Goal: Transaction & Acquisition: Book appointment/travel/reservation

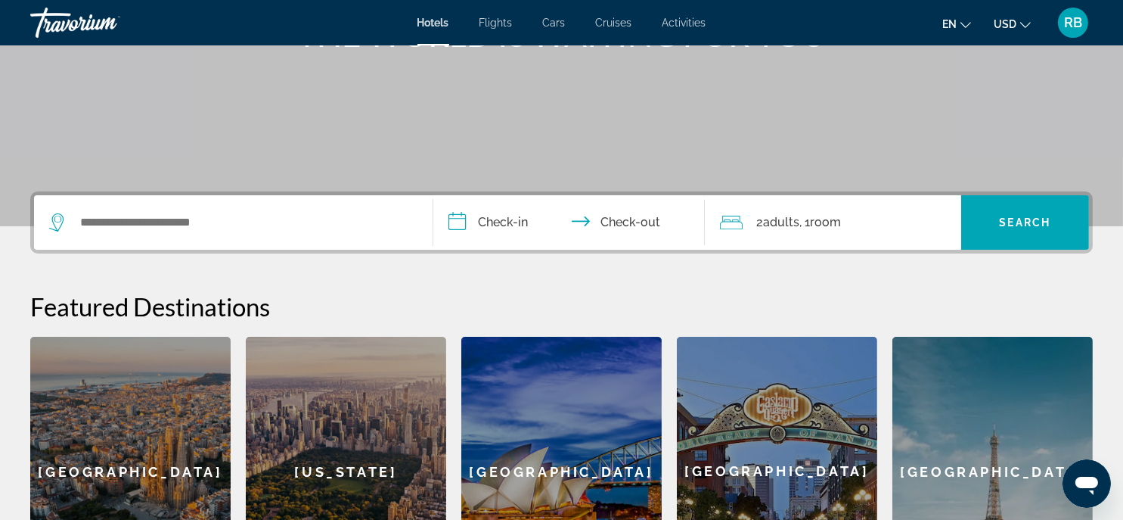
scroll to position [303, 0]
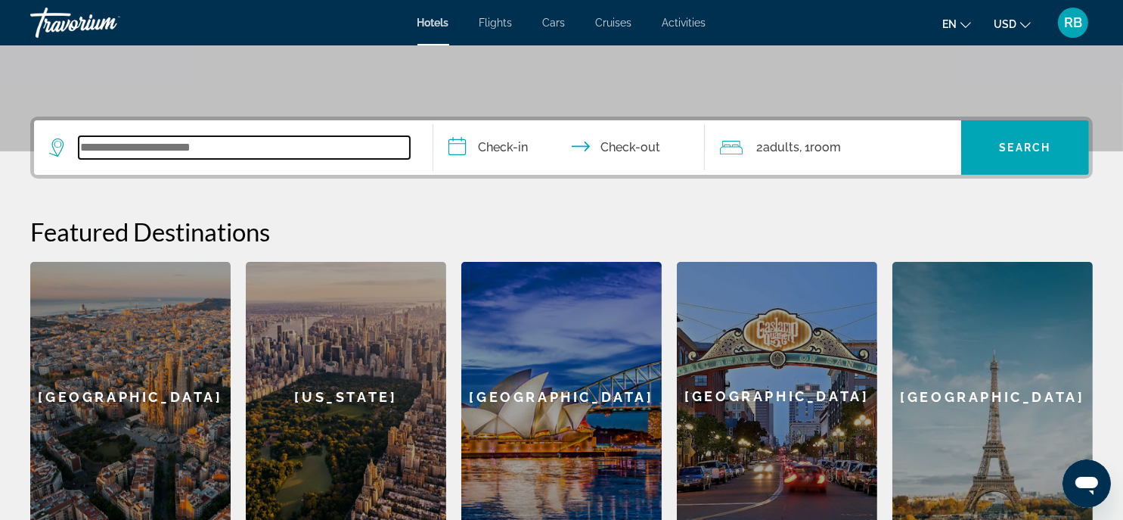
click at [280, 152] on input "Search widget" at bounding box center [244, 147] width 331 height 23
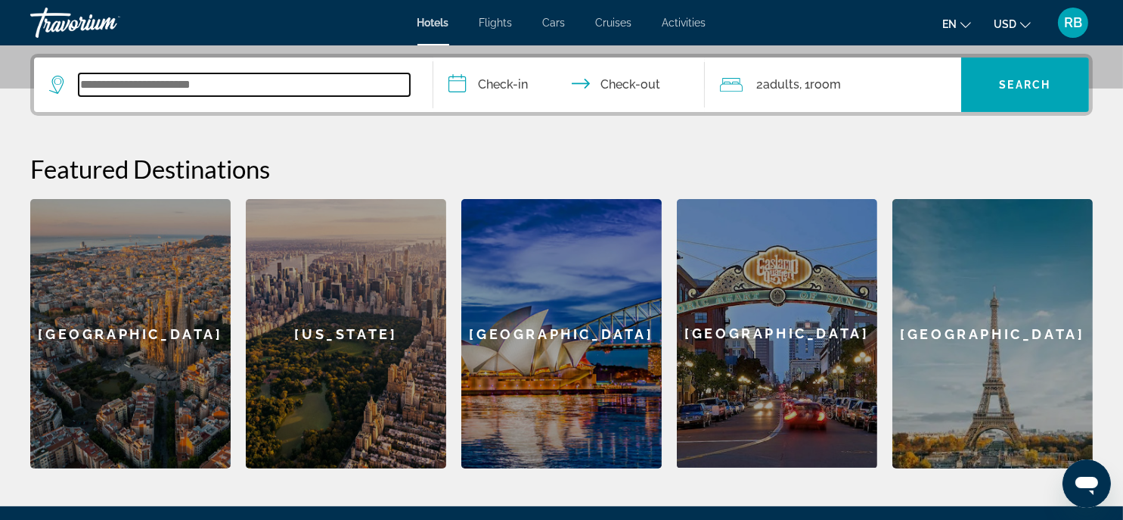
scroll to position [370, 0]
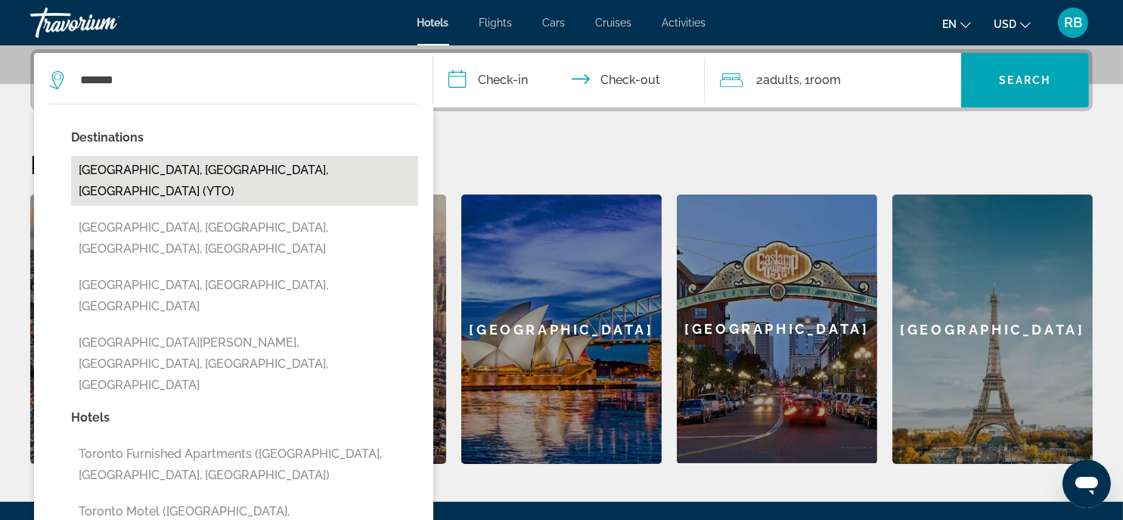
click at [189, 170] on button "[GEOGRAPHIC_DATA], [GEOGRAPHIC_DATA], [GEOGRAPHIC_DATA] (YTO)" at bounding box center [244, 181] width 347 height 50
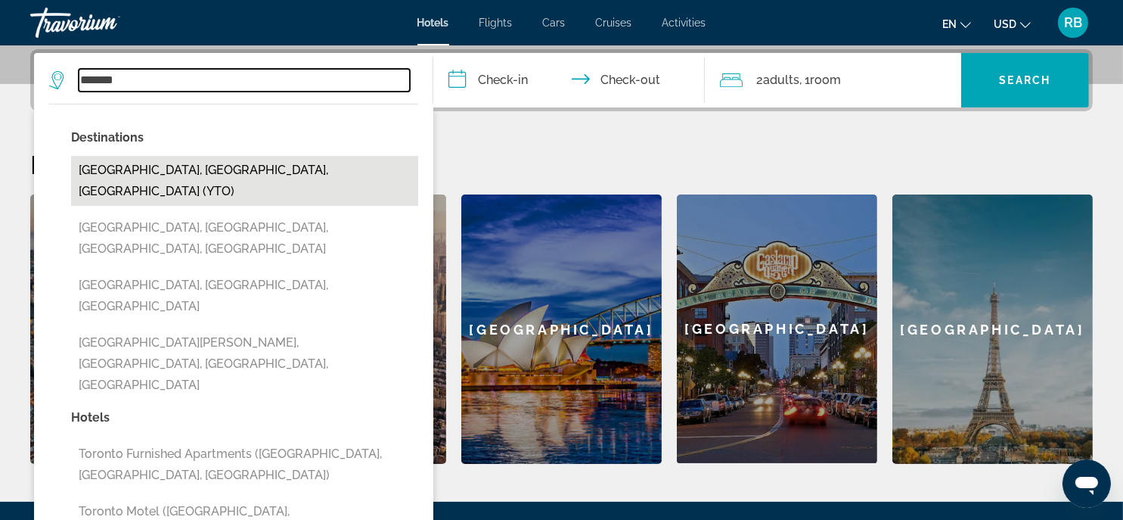
type input "**********"
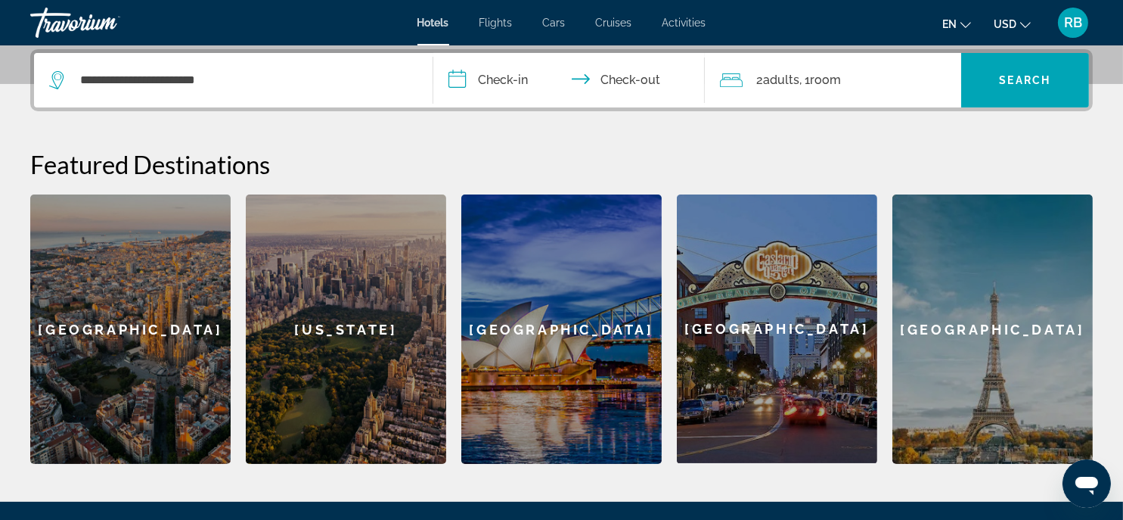
click at [478, 81] on input "**********" at bounding box center [572, 82] width 278 height 59
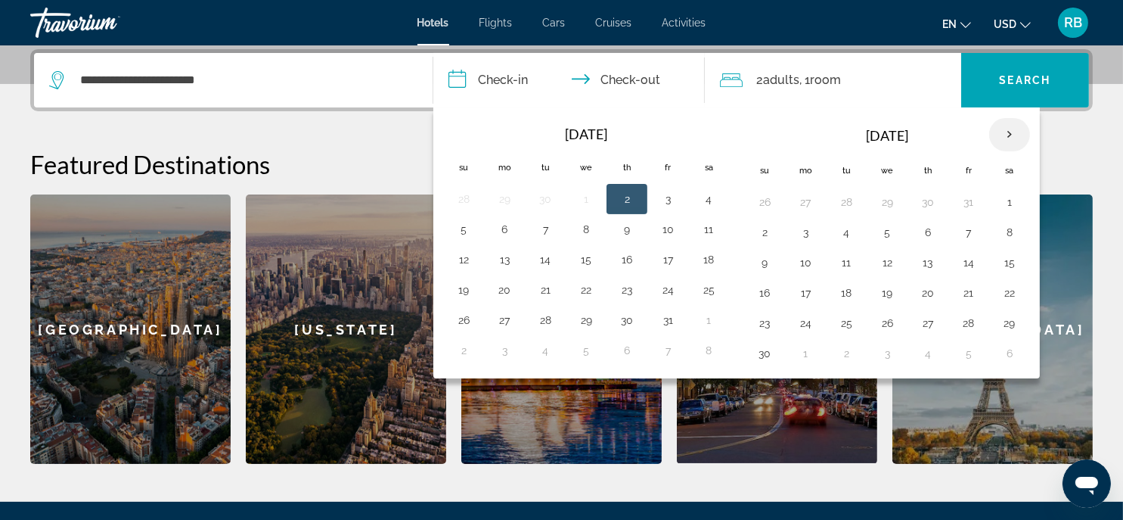
click at [1009, 135] on th "Next month" at bounding box center [1009, 134] width 41 height 33
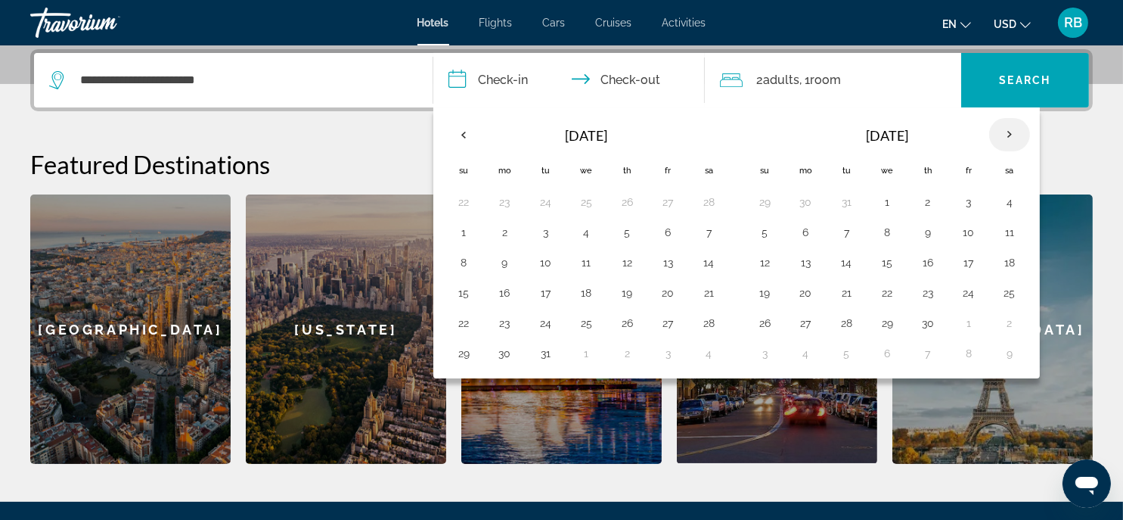
click at [1009, 135] on th "Next month" at bounding box center [1009, 134] width 41 height 33
click at [924, 320] on button "27" at bounding box center [928, 322] width 24 height 21
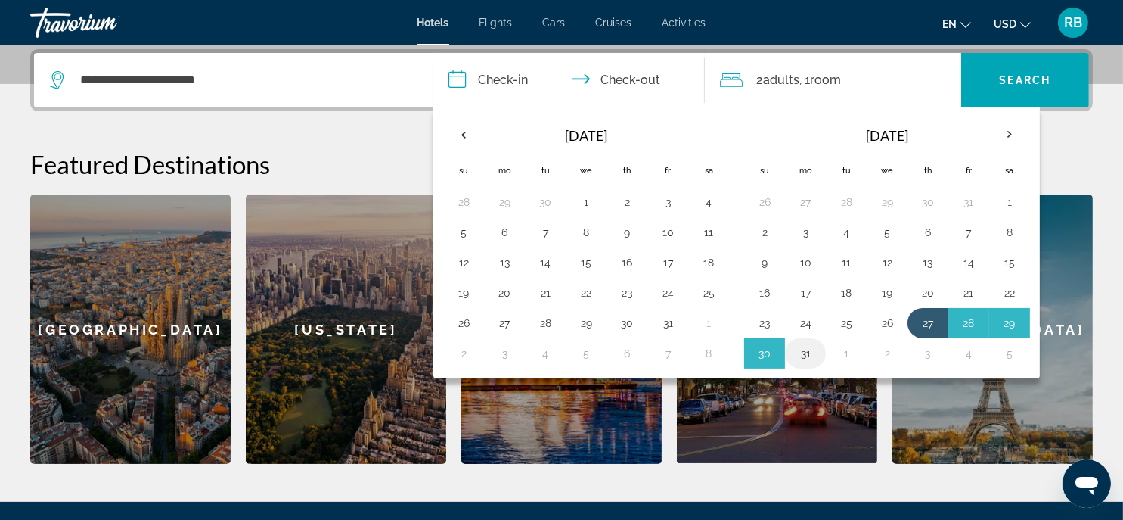
click at [801, 351] on button "31" at bounding box center [806, 353] width 24 height 21
type input "**********"
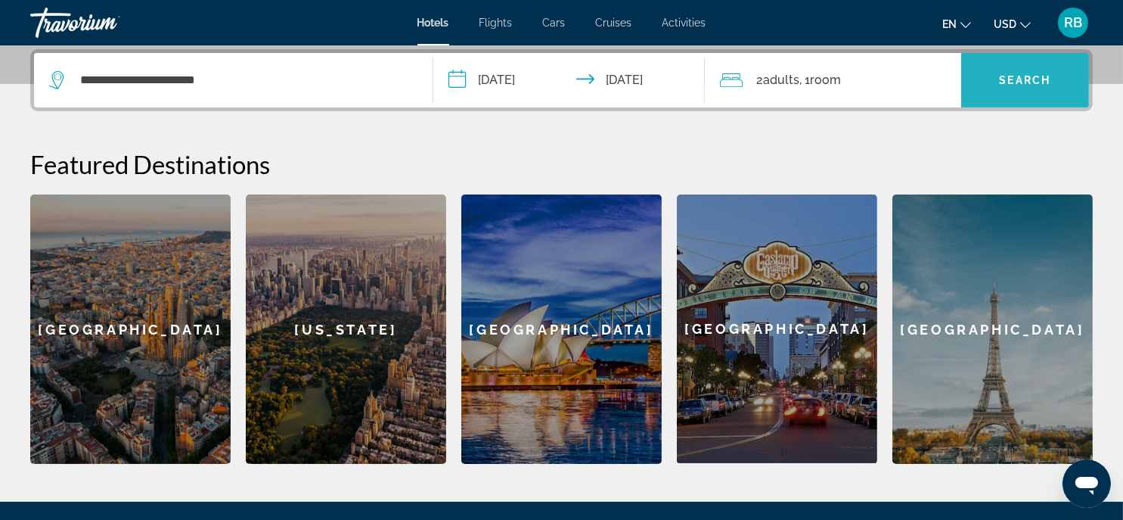
click at [1022, 76] on span "Search" at bounding box center [1025, 80] width 51 height 12
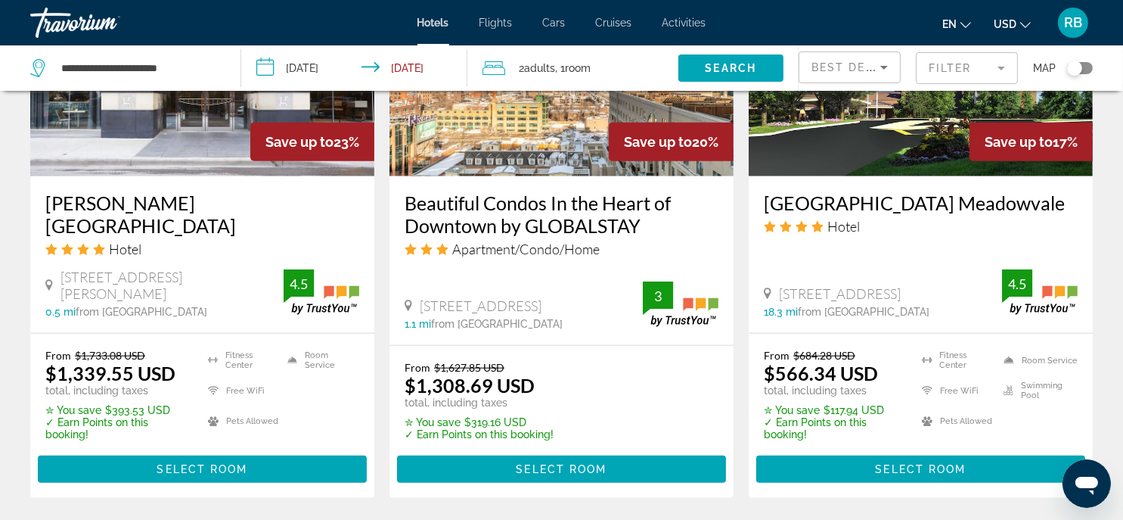
scroll to position [2194, 0]
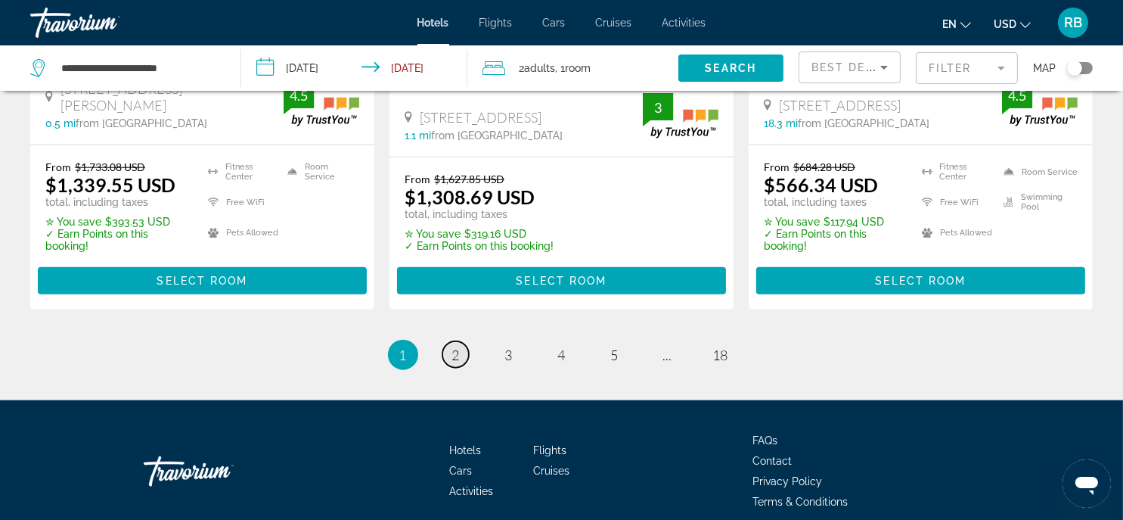
click at [458, 346] on span "2" at bounding box center [456, 354] width 8 height 17
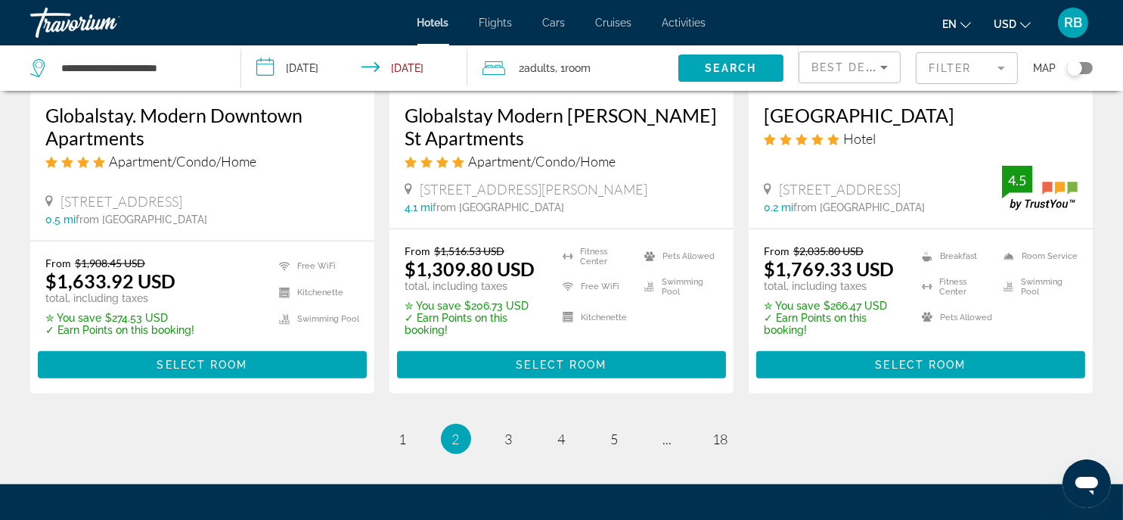
scroll to position [2118, 0]
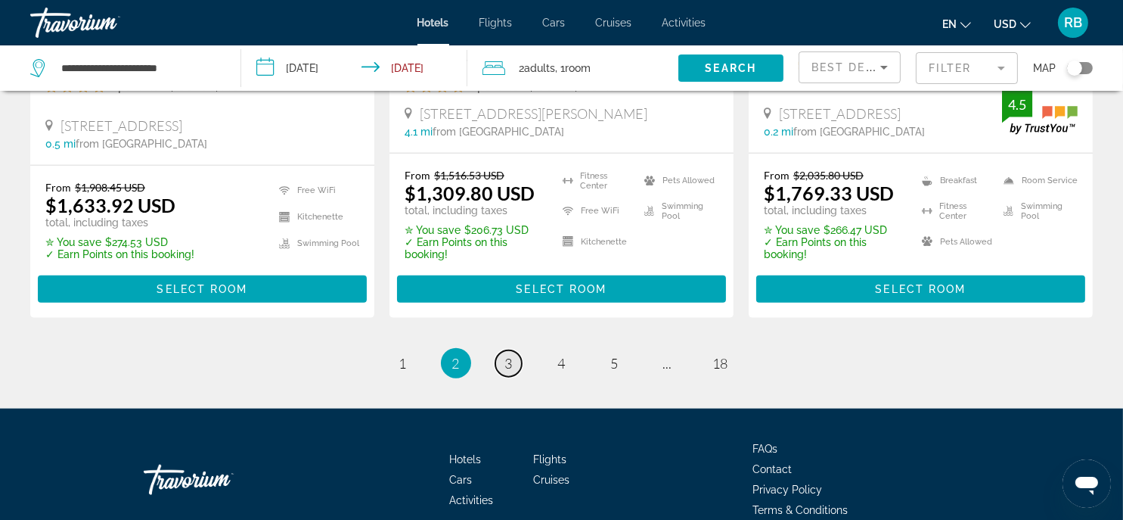
click at [511, 358] on span "3" at bounding box center [509, 363] width 8 height 17
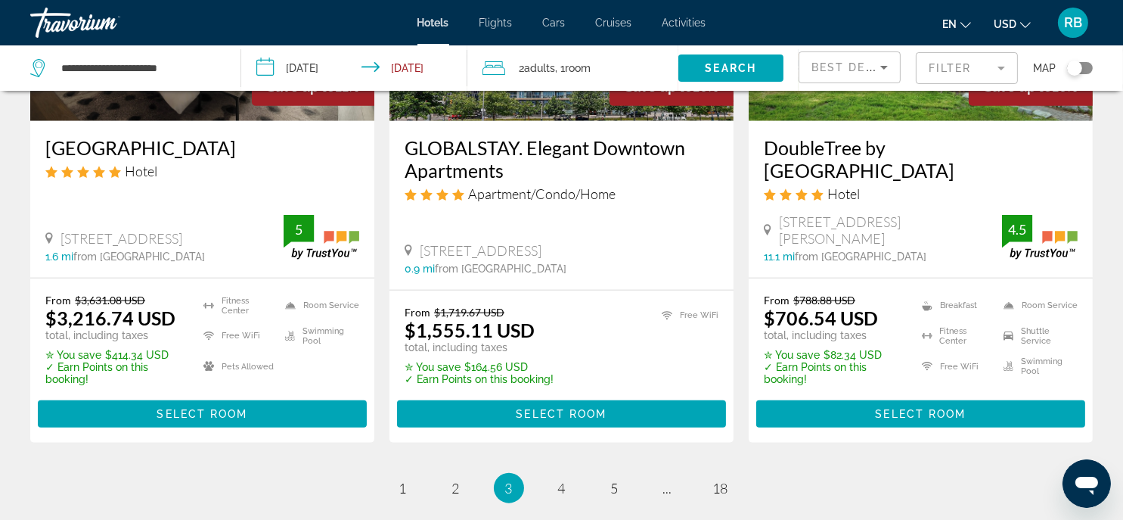
scroll to position [2118, 0]
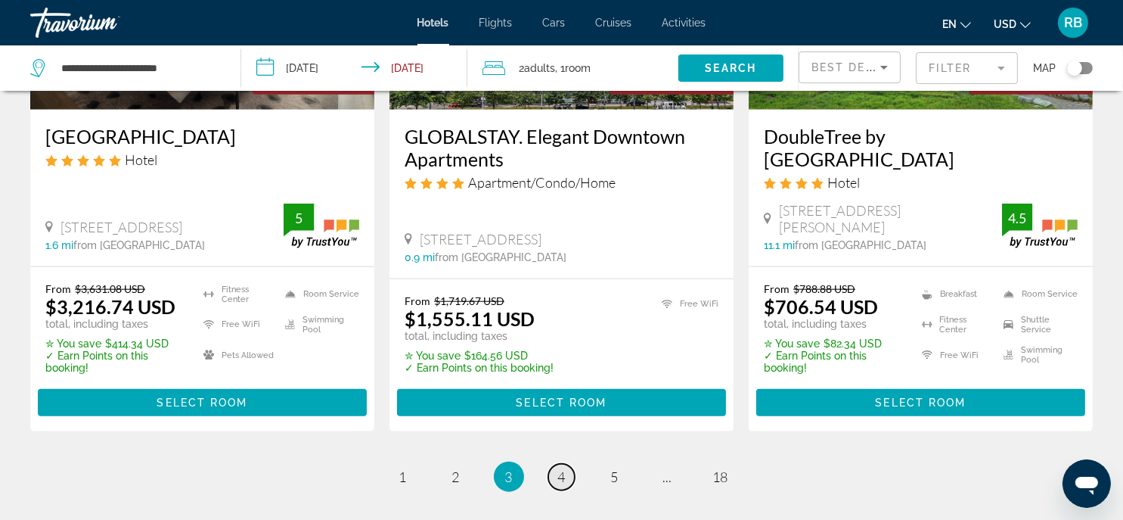
click at [561, 468] on span "4" at bounding box center [562, 476] width 8 height 17
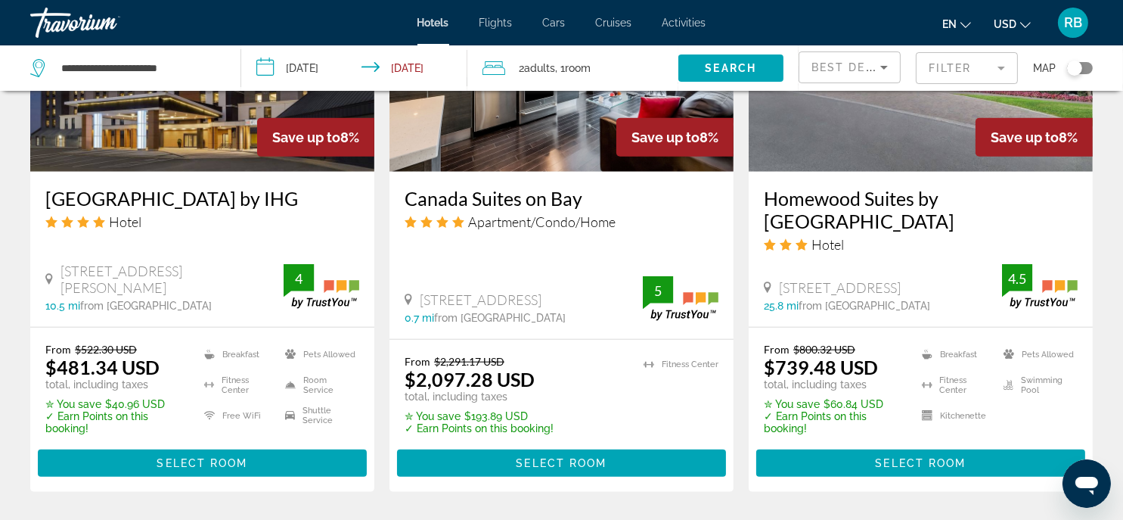
scroll to position [2042, 0]
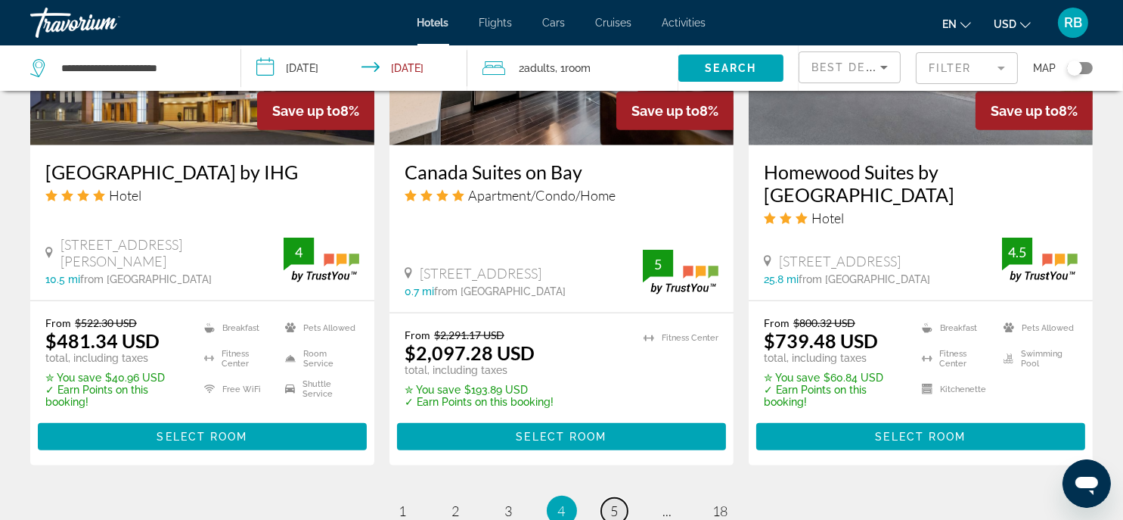
click at [612, 502] on span "5" at bounding box center [615, 510] width 8 height 17
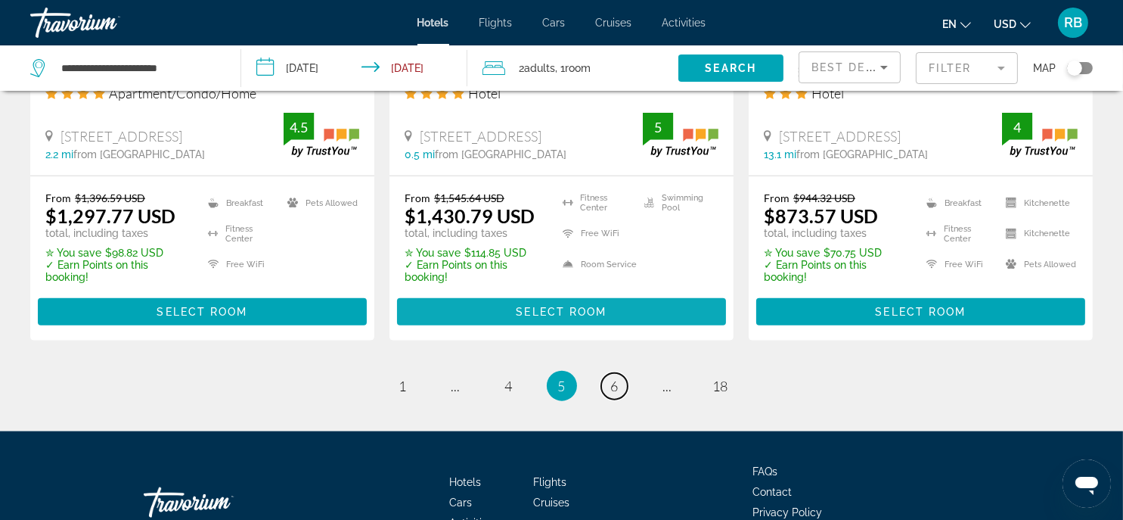
scroll to position [2194, 0]
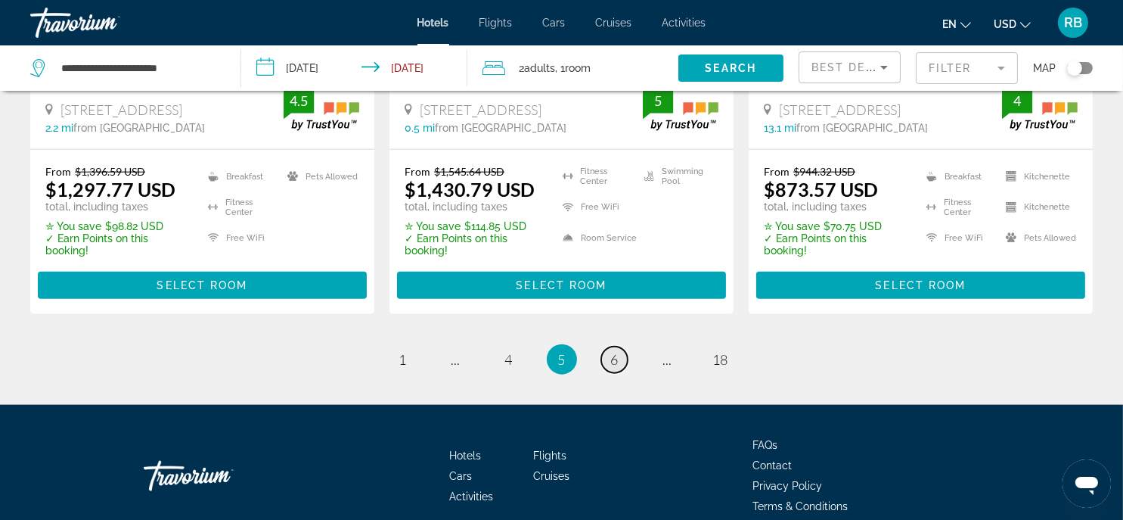
click at [610, 346] on link "page 6" at bounding box center [614, 359] width 26 height 26
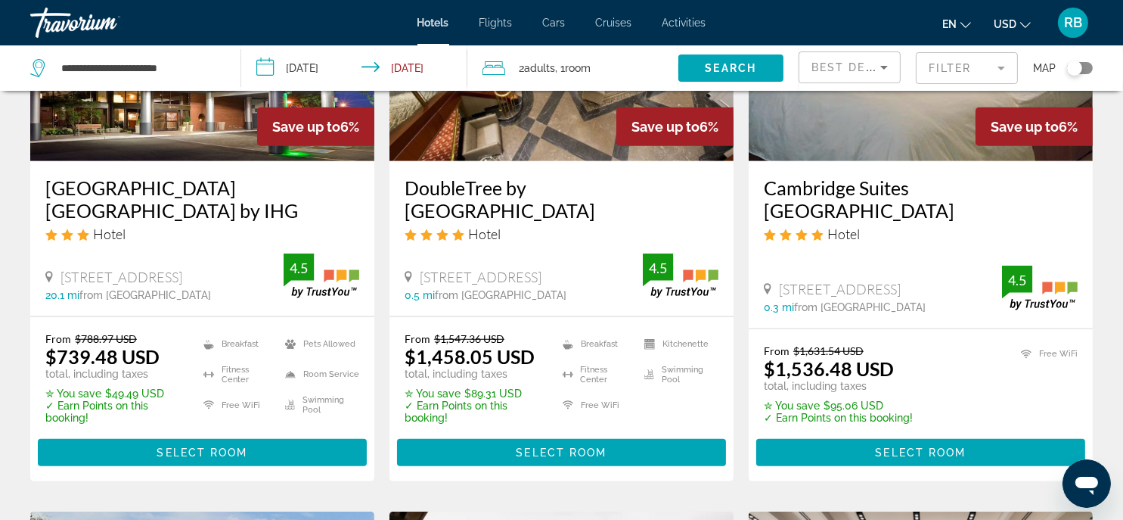
scroll to position [1437, 0]
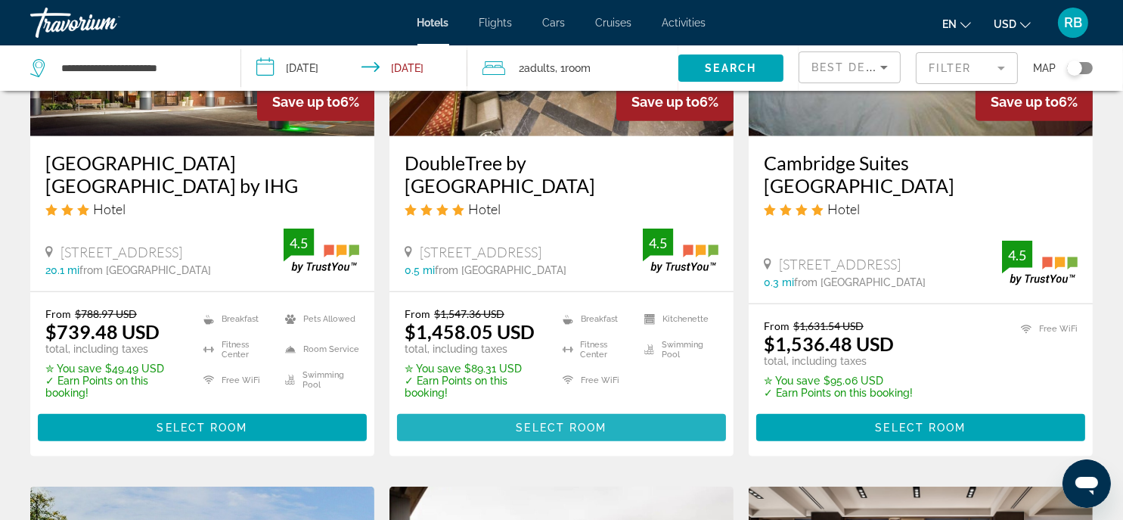
click at [598, 421] on span "Select Room" at bounding box center [561, 427] width 91 height 12
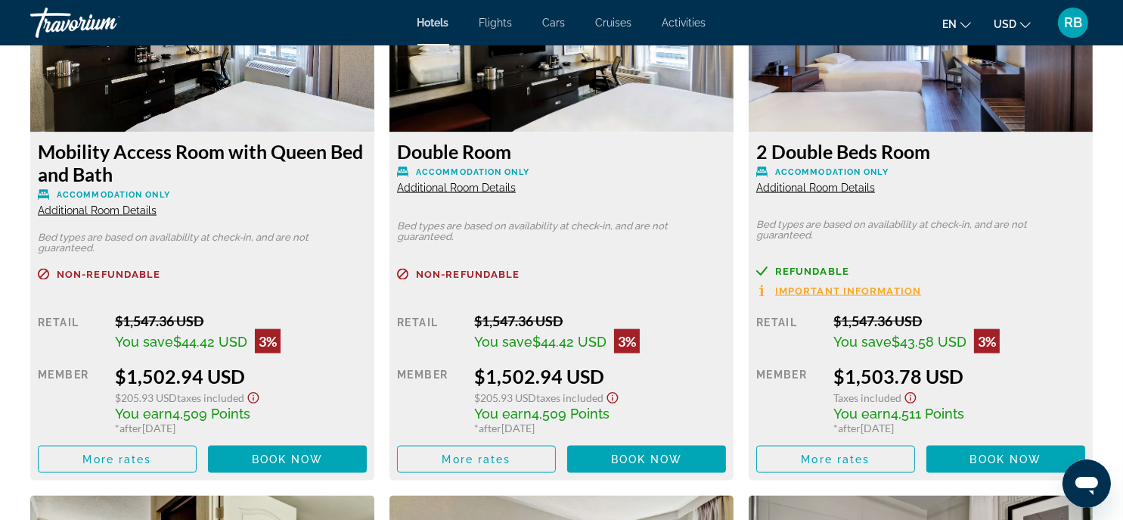
scroll to position [2757, 0]
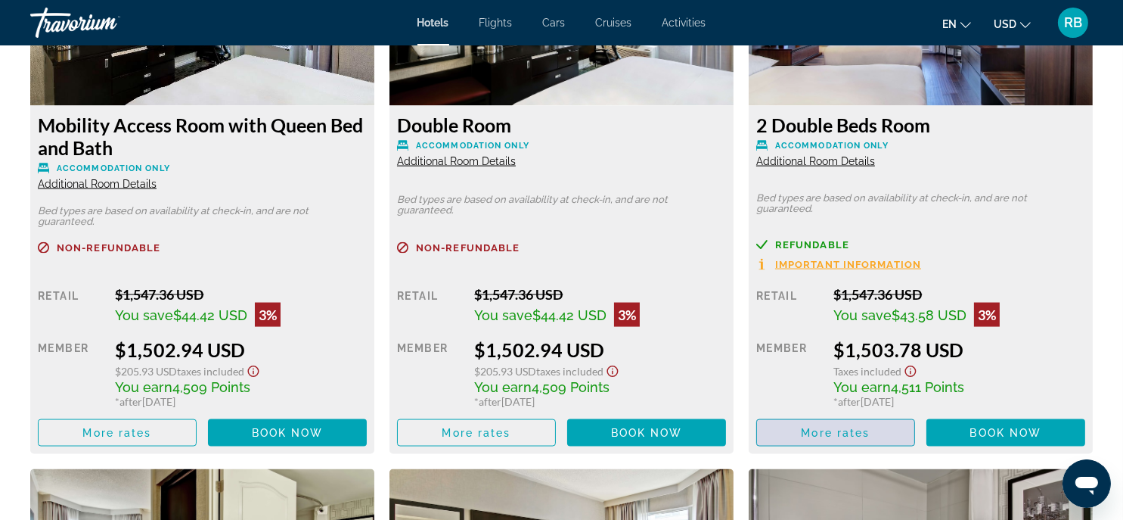
click at [831, 427] on span "More rates" at bounding box center [836, 433] width 69 height 12
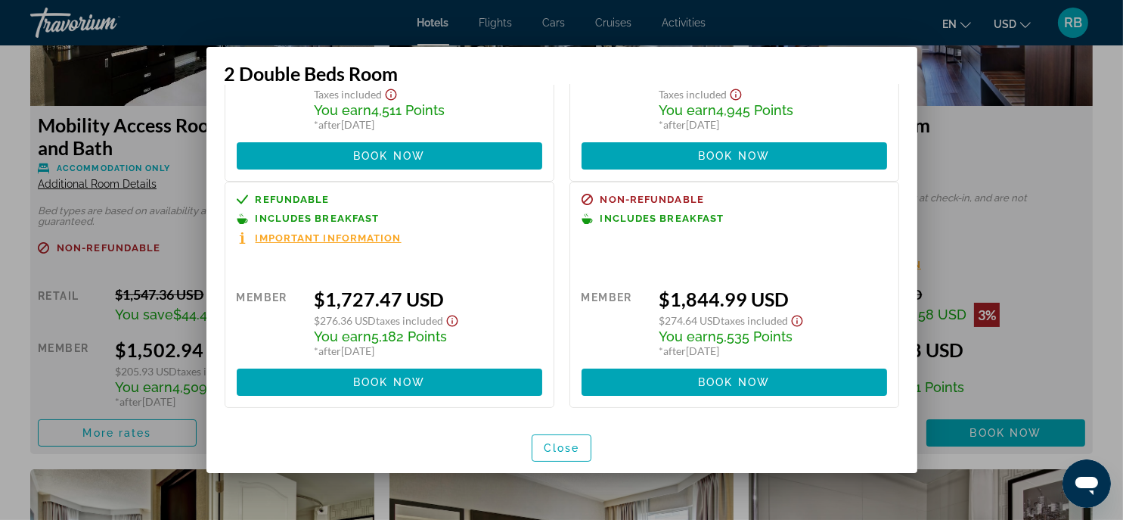
scroll to position [185, 0]
click at [573, 443] on span "Close" at bounding box center [562, 448] width 36 height 12
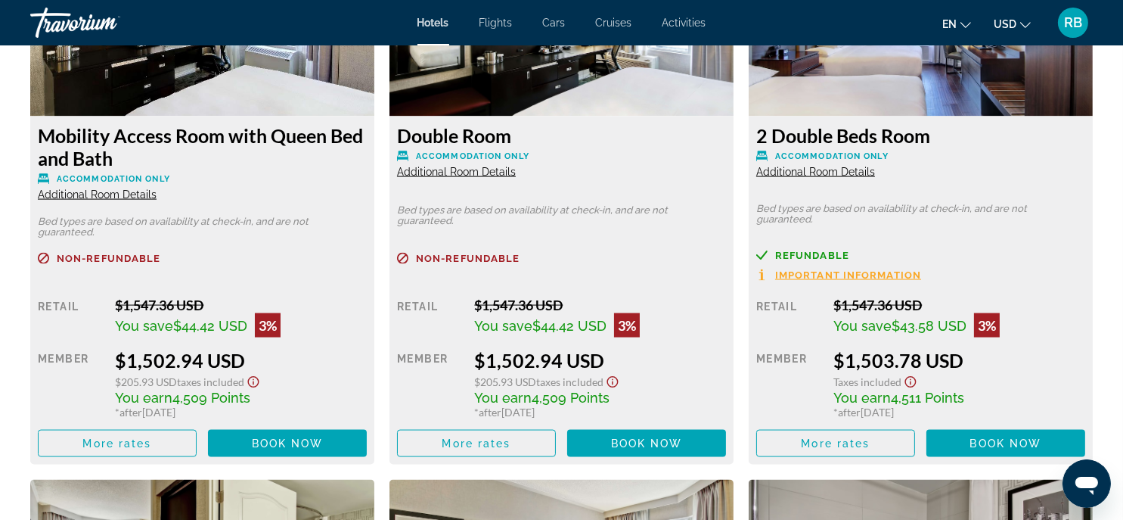
scroll to position [2723, 0]
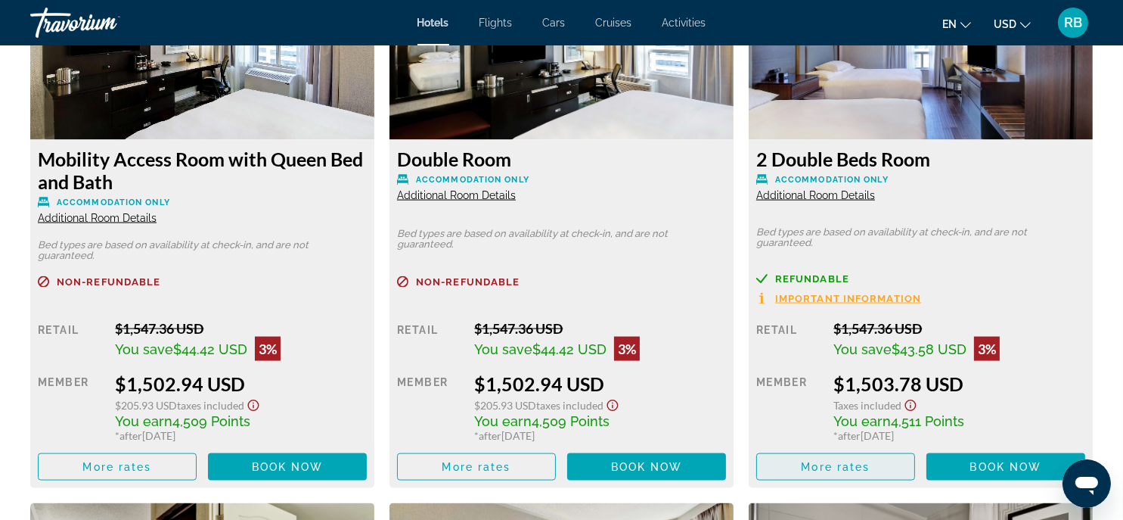
click at [846, 461] on span "More rates" at bounding box center [836, 467] width 69 height 12
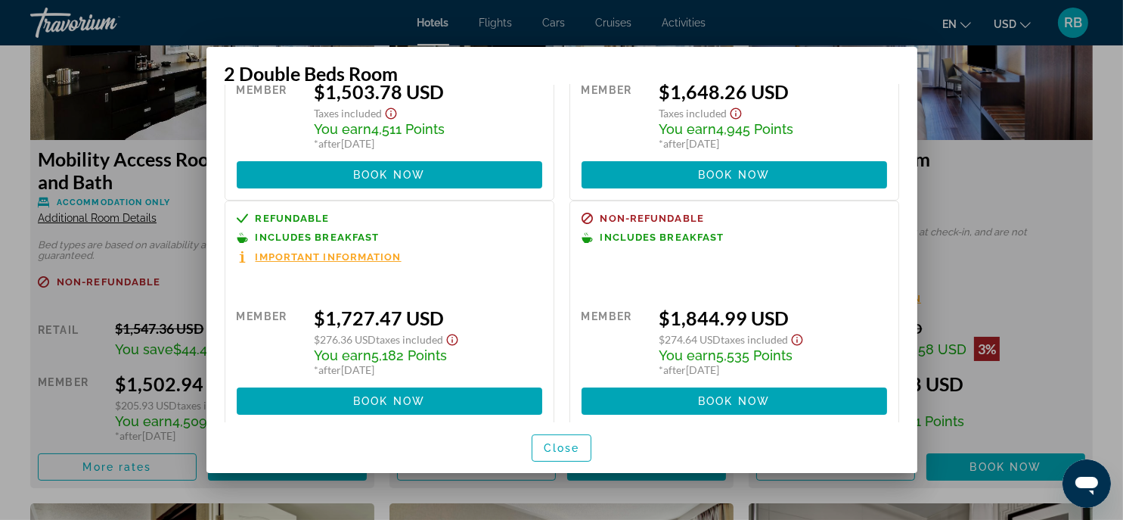
scroll to position [185, 0]
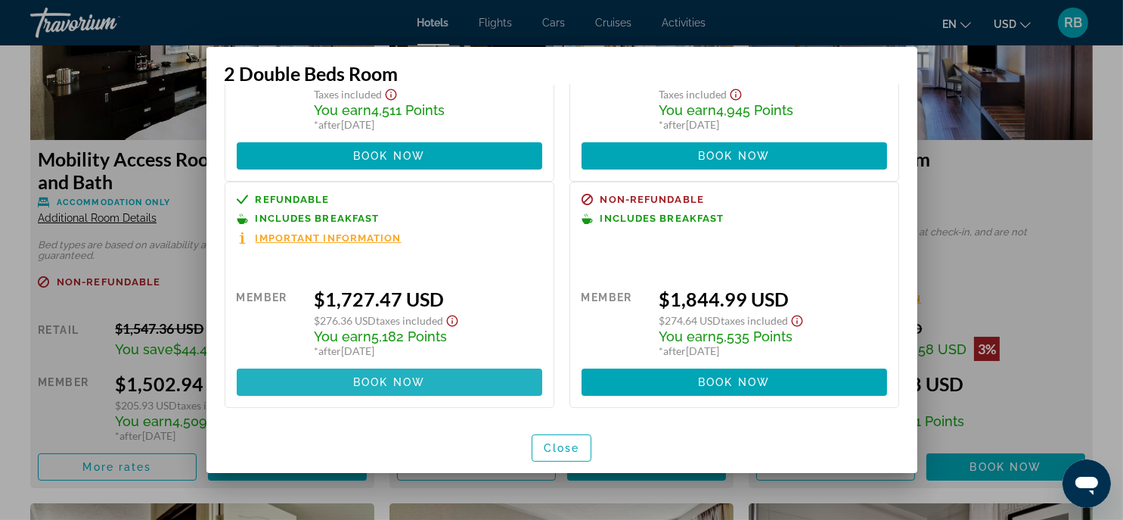
click at [391, 377] on span "Book now" at bounding box center [389, 382] width 72 height 12
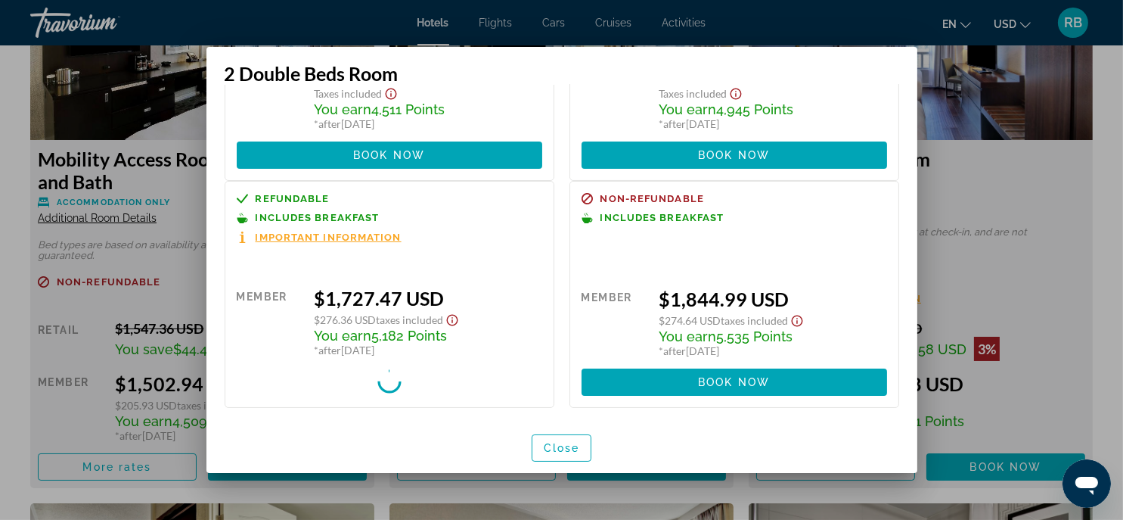
scroll to position [2723, 0]
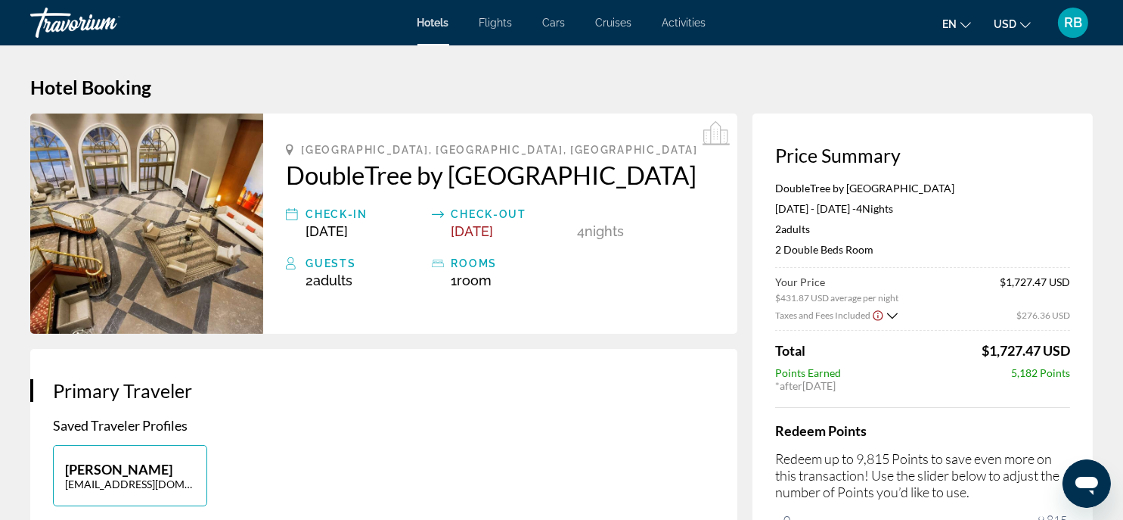
click at [337, 272] on div "Guests" at bounding box center [365, 263] width 118 height 18
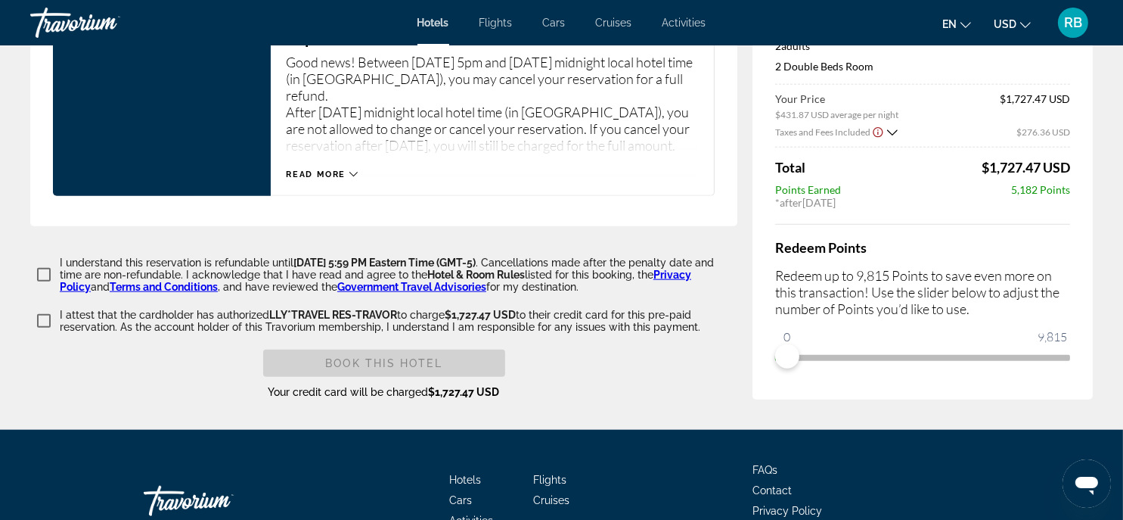
scroll to position [2163, 0]
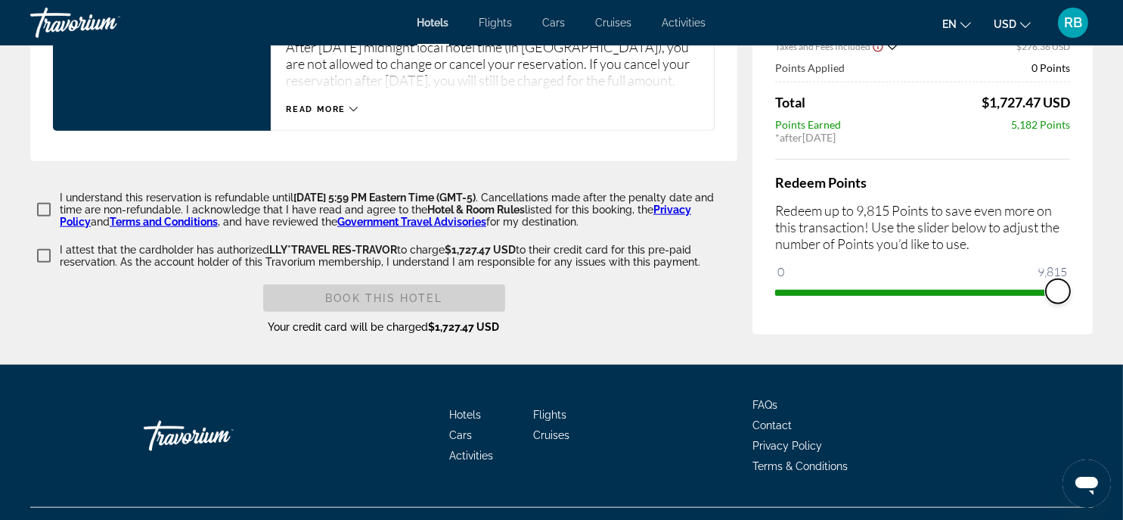
drag, startPoint x: 791, startPoint y: 338, endPoint x: 1069, endPoint y: 341, distance: 277.6
click at [1069, 303] on span "ngx-slider" at bounding box center [1058, 291] width 24 height 24
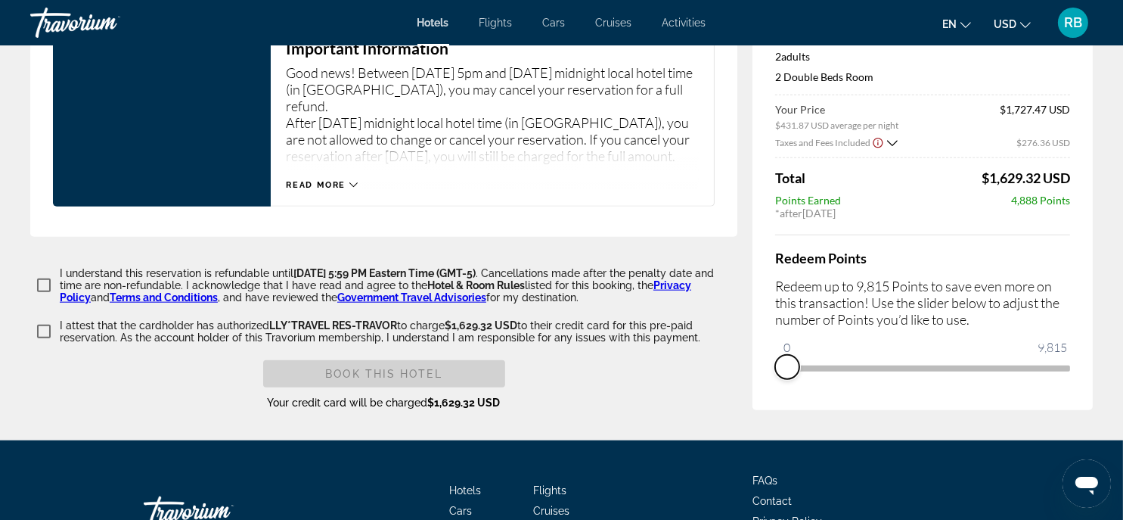
drag, startPoint x: 1053, startPoint y: 412, endPoint x: 775, endPoint y: 400, distance: 278.6
click at [776, 368] on ngx-slider "0 9,815 0" at bounding box center [922, 366] width 295 height 3
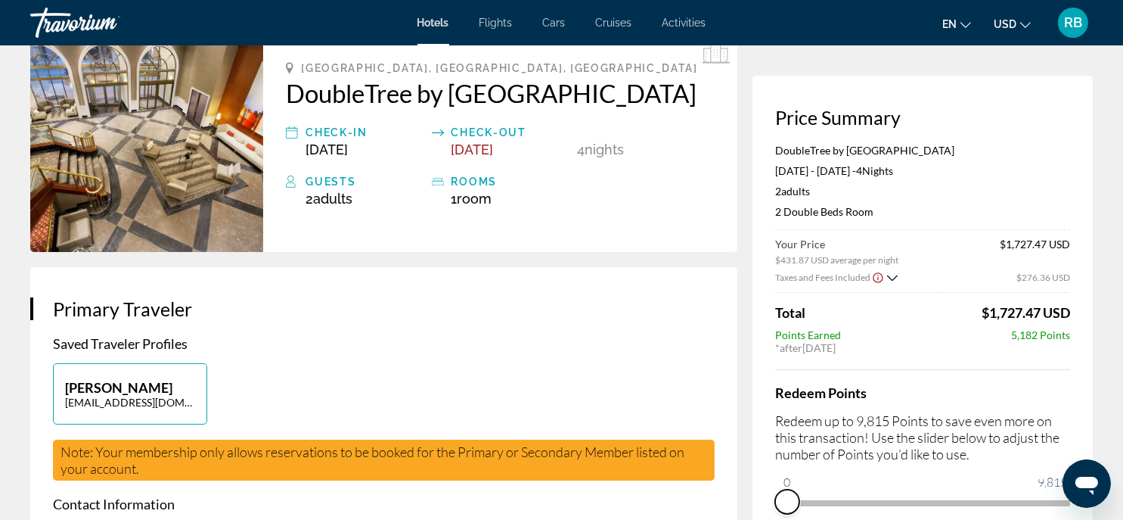
scroll to position [0, 0]
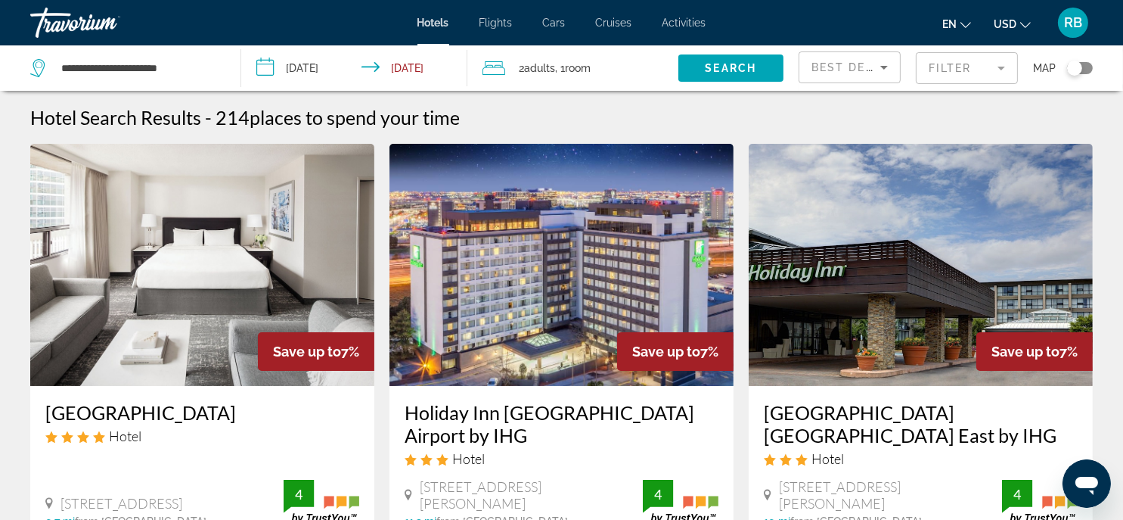
click at [581, 64] on span "Room" at bounding box center [578, 68] width 26 height 12
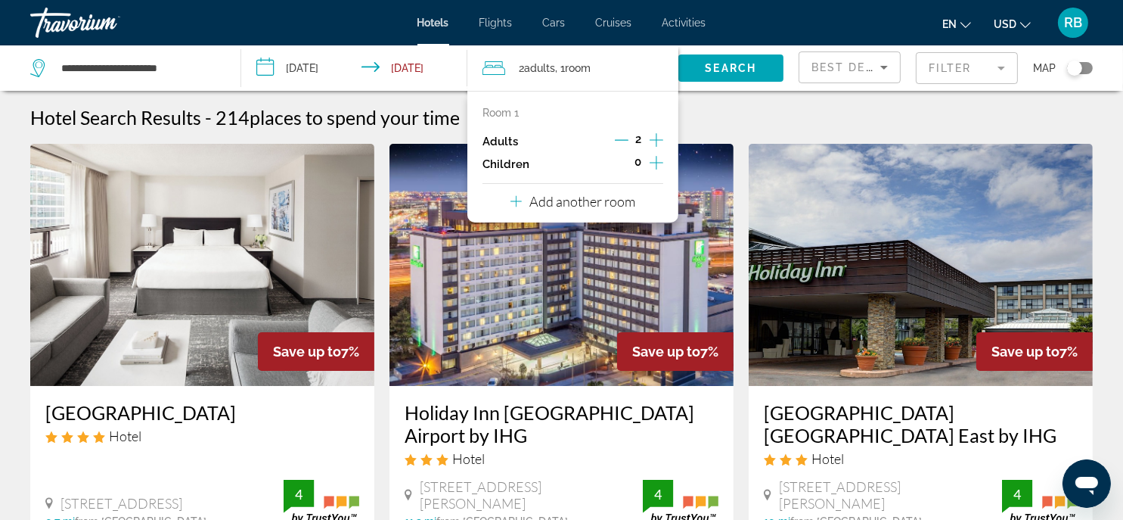
click at [656, 139] on icon "Increment adults" at bounding box center [657, 140] width 14 height 14
click at [656, 138] on icon "Increment adults" at bounding box center [657, 140] width 14 height 14
click at [748, 67] on span "Search" at bounding box center [730, 68] width 51 height 12
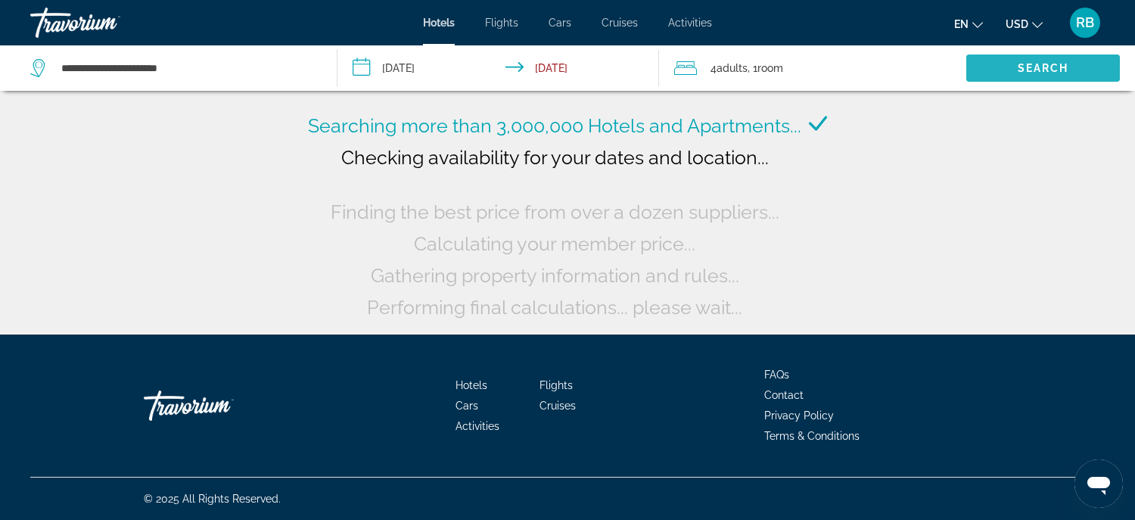
click at [1033, 66] on span "Search" at bounding box center [1042, 68] width 51 height 12
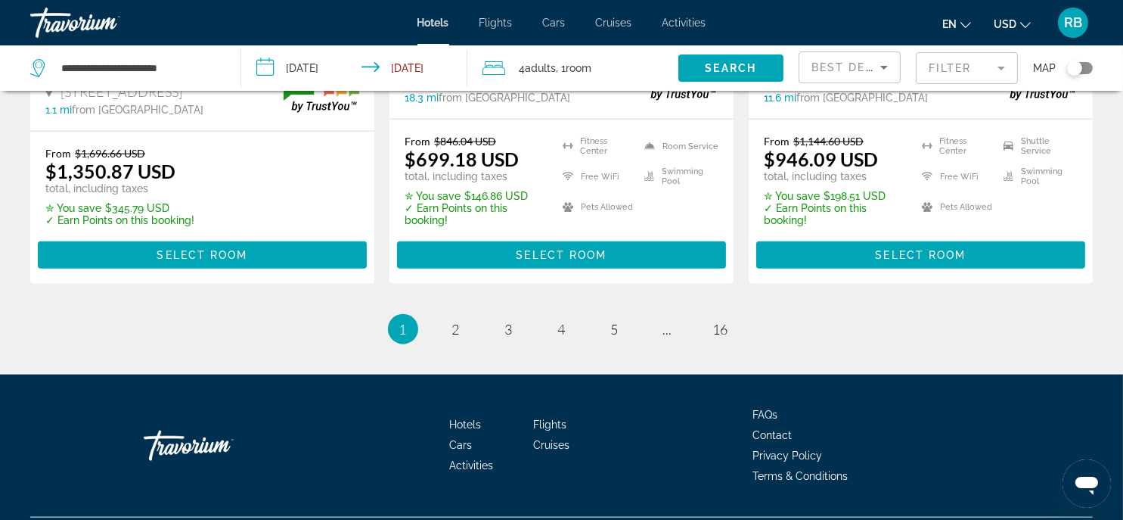
scroll to position [2212, 0]
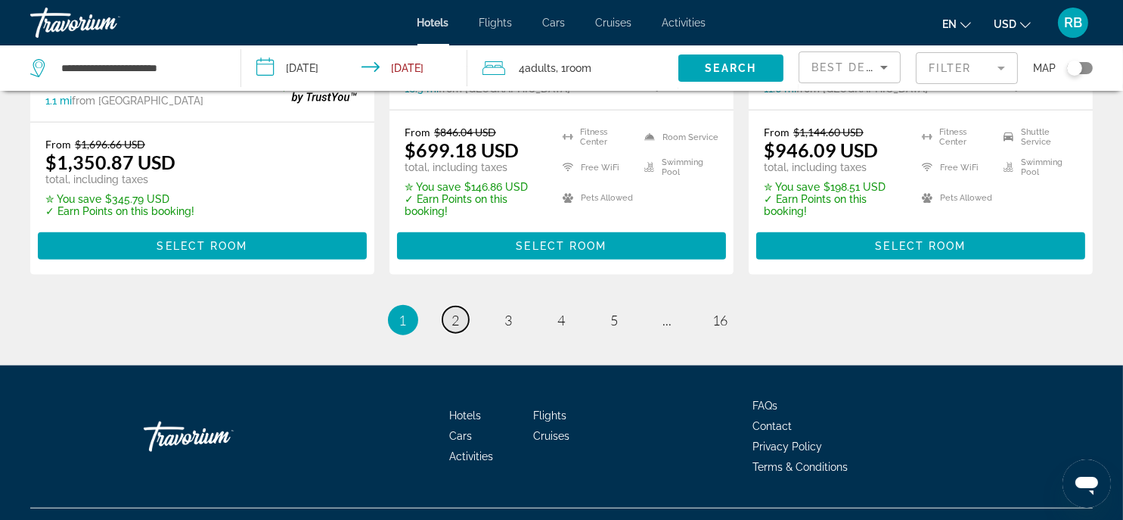
click at [455, 312] on span "2" at bounding box center [456, 320] width 8 height 17
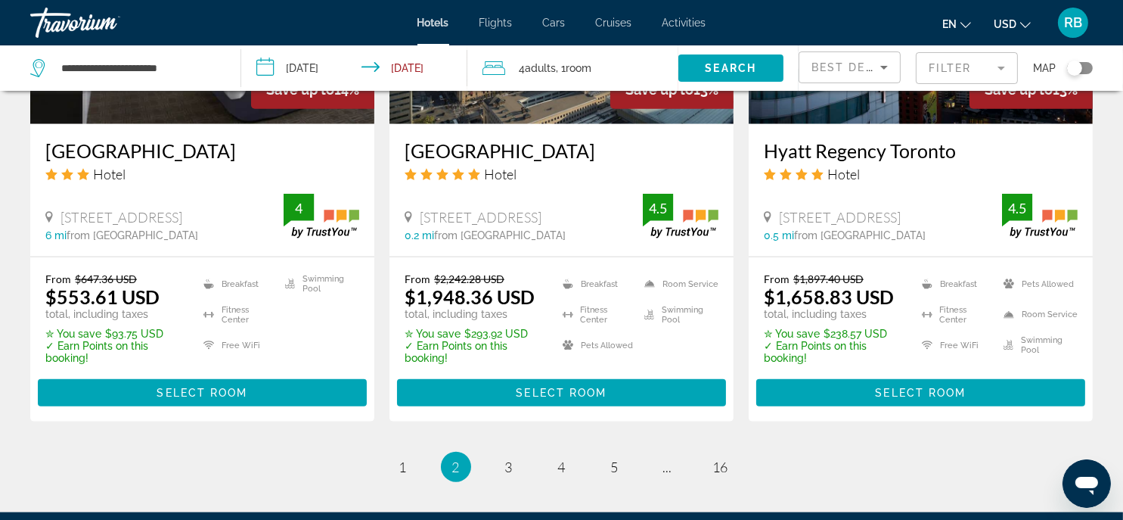
scroll to position [2118, 0]
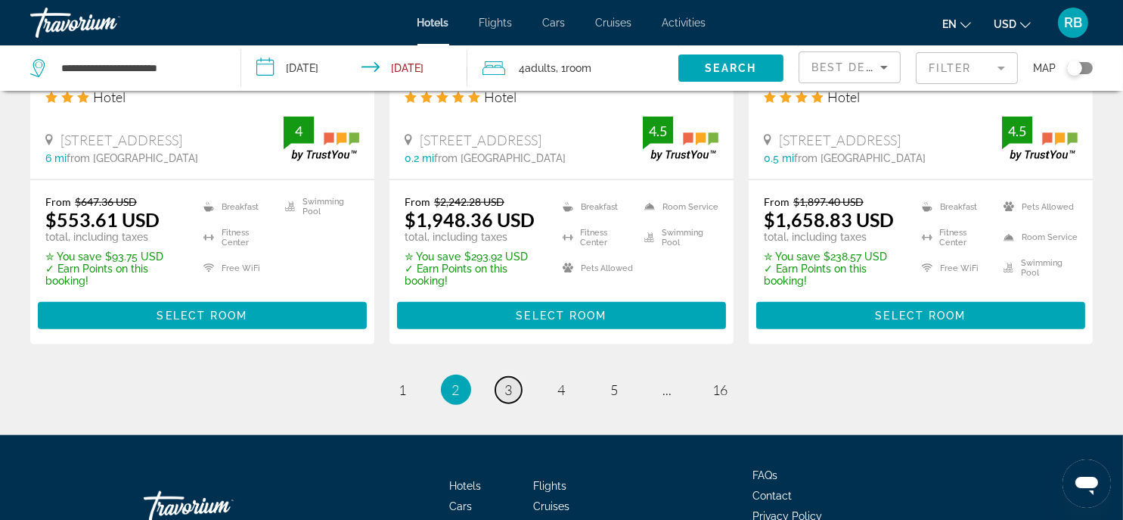
click at [508, 381] on span "3" at bounding box center [509, 389] width 8 height 17
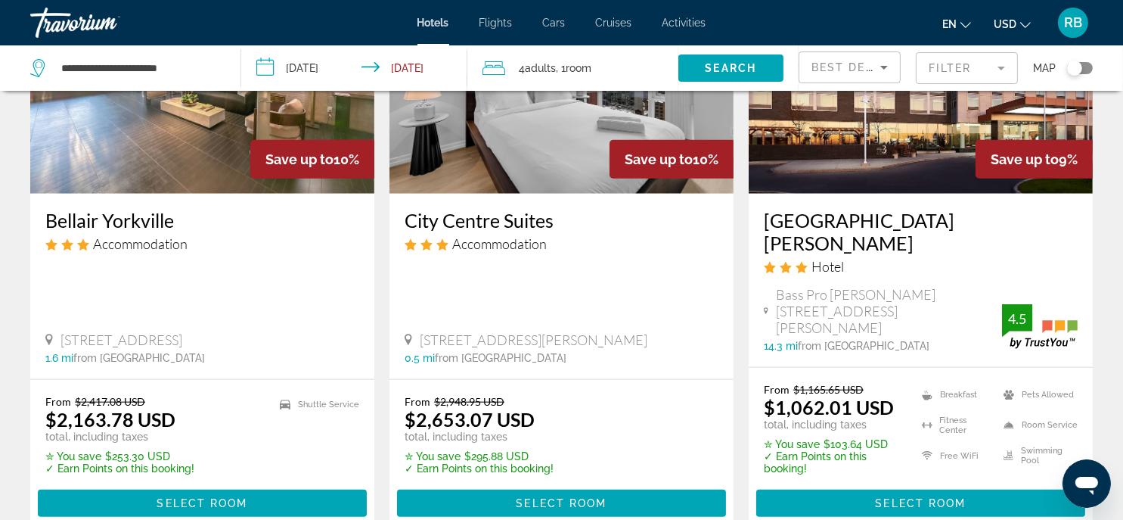
scroll to position [2042, 0]
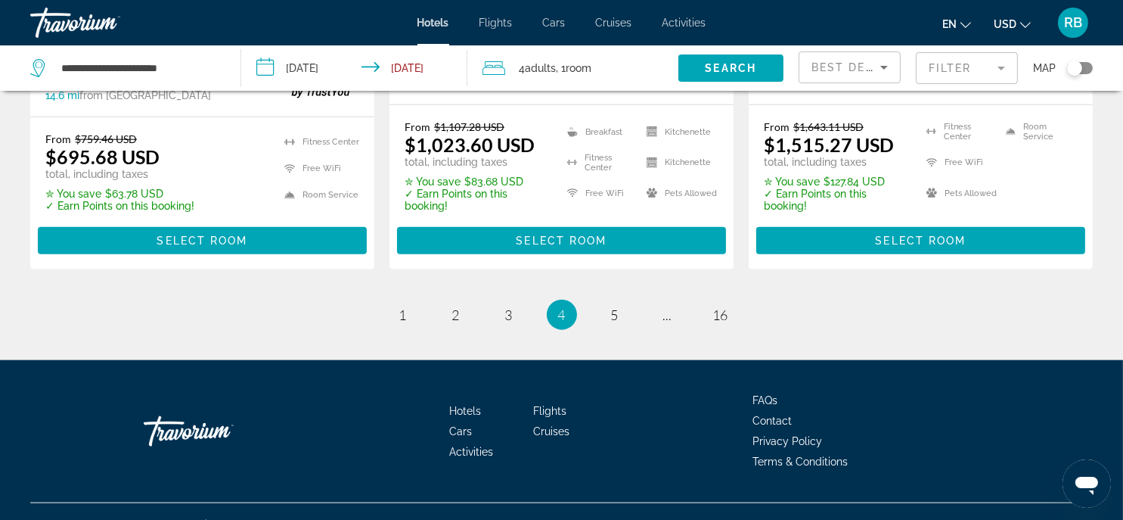
scroll to position [2216, 0]
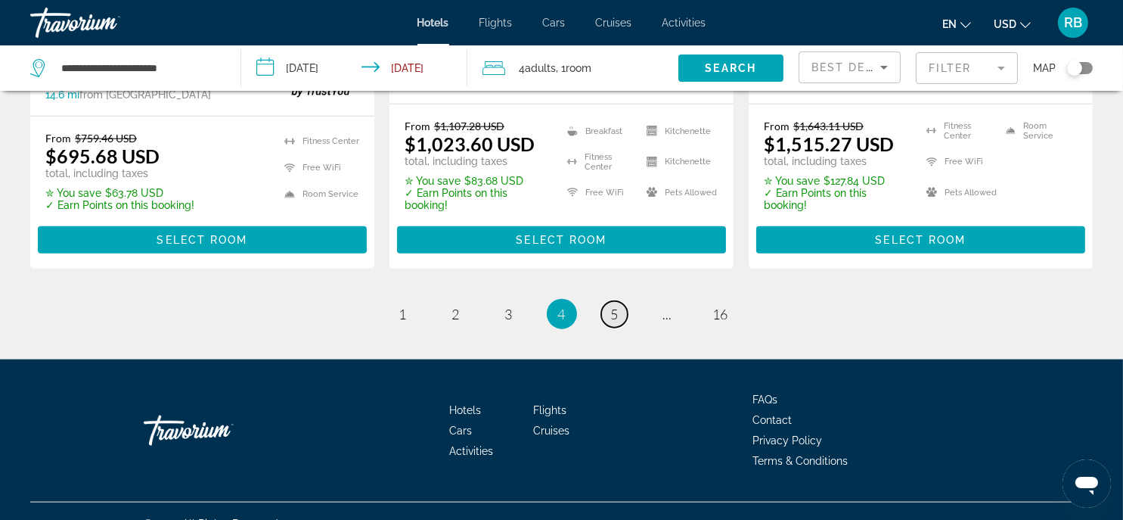
click at [611, 306] on span "5" at bounding box center [615, 314] width 8 height 17
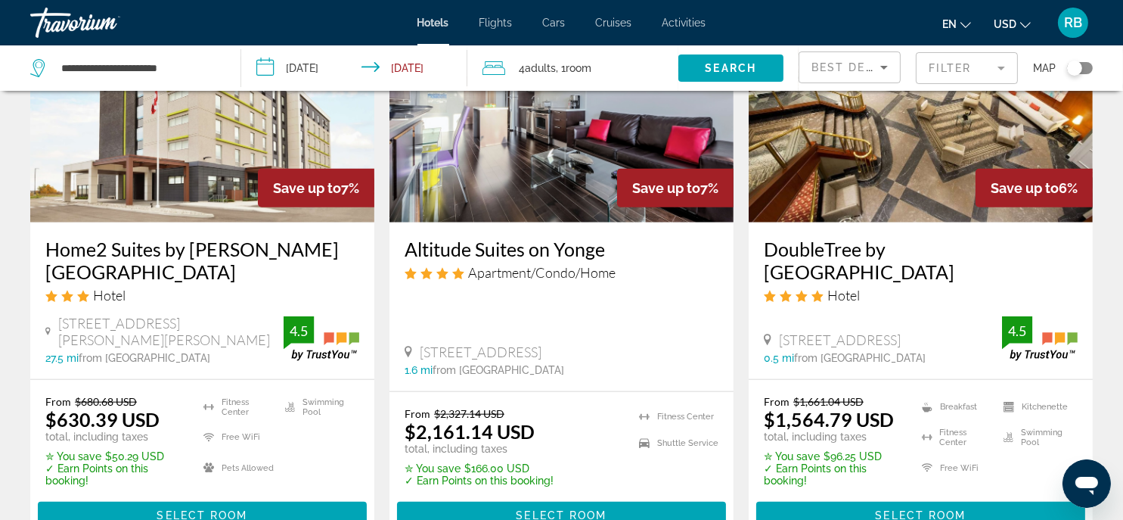
scroll to position [1967, 0]
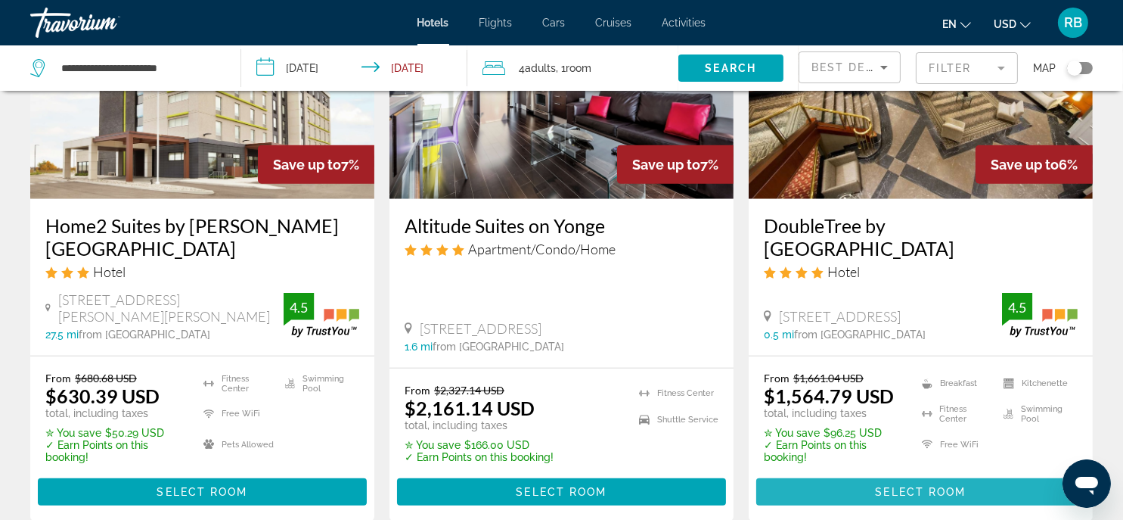
click at [908, 486] on span "Select Room" at bounding box center [920, 492] width 91 height 12
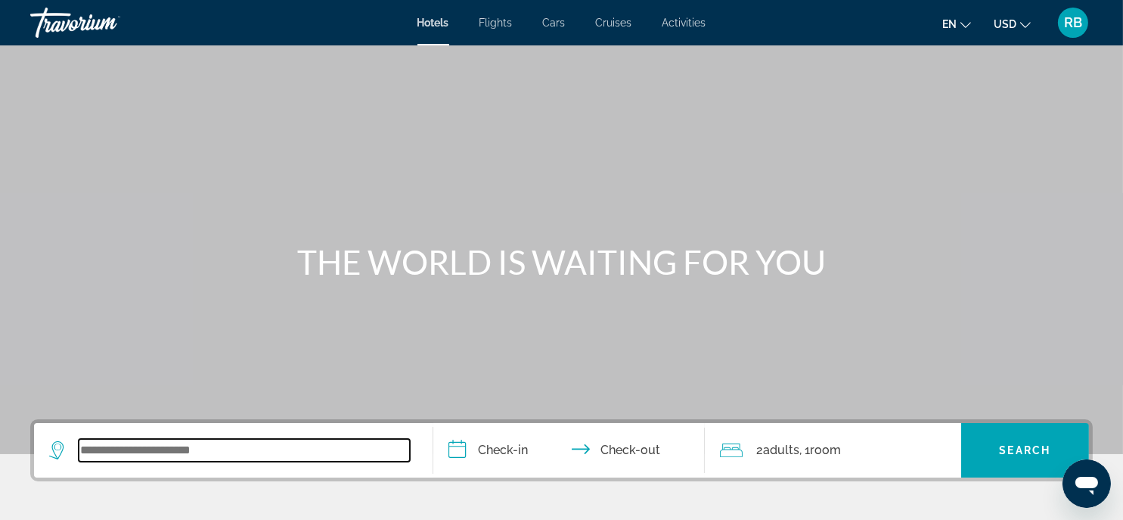
click at [306, 441] on input "Search widget" at bounding box center [244, 450] width 331 height 23
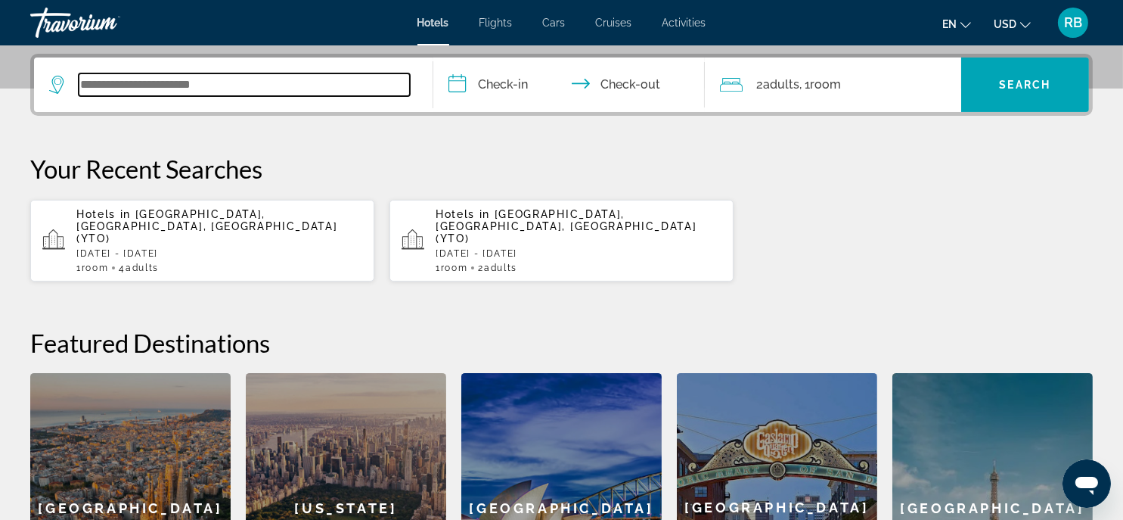
scroll to position [370, 0]
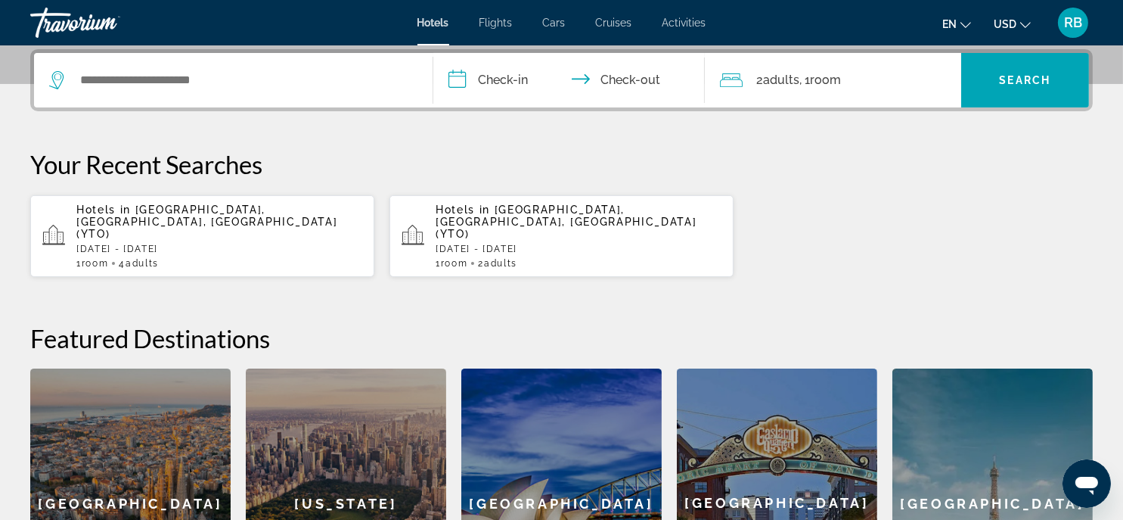
click at [186, 244] on p "[DATE] - [DATE]" at bounding box center [219, 249] width 286 height 11
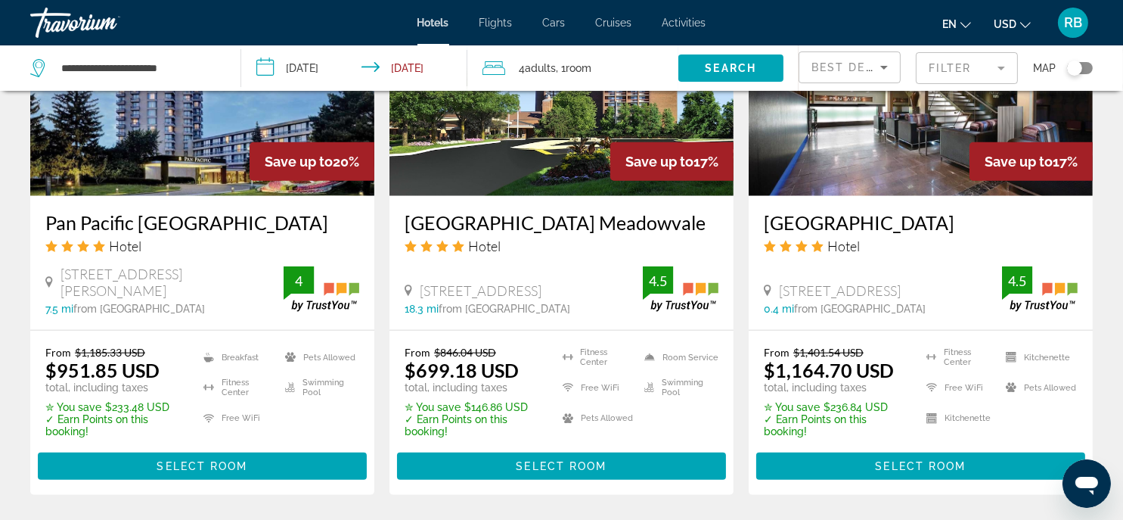
scroll to position [2192, 0]
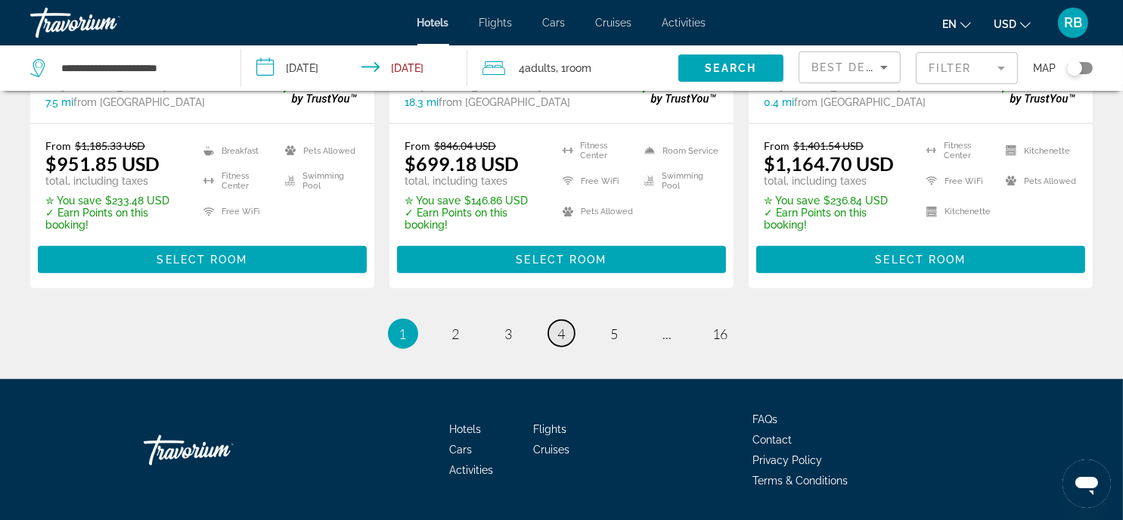
click at [567, 320] on link "page 4" at bounding box center [561, 333] width 26 height 26
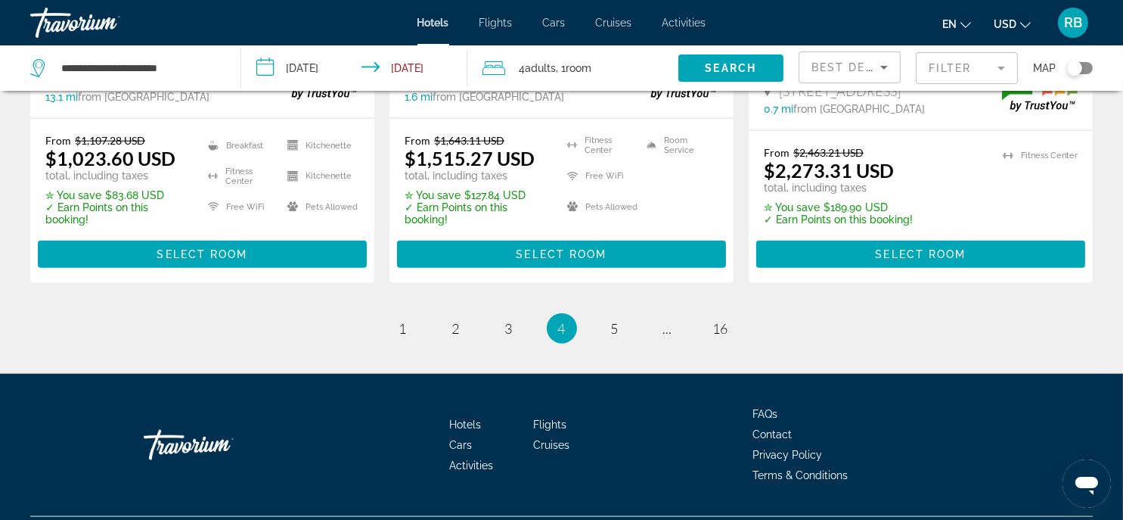
scroll to position [2194, 0]
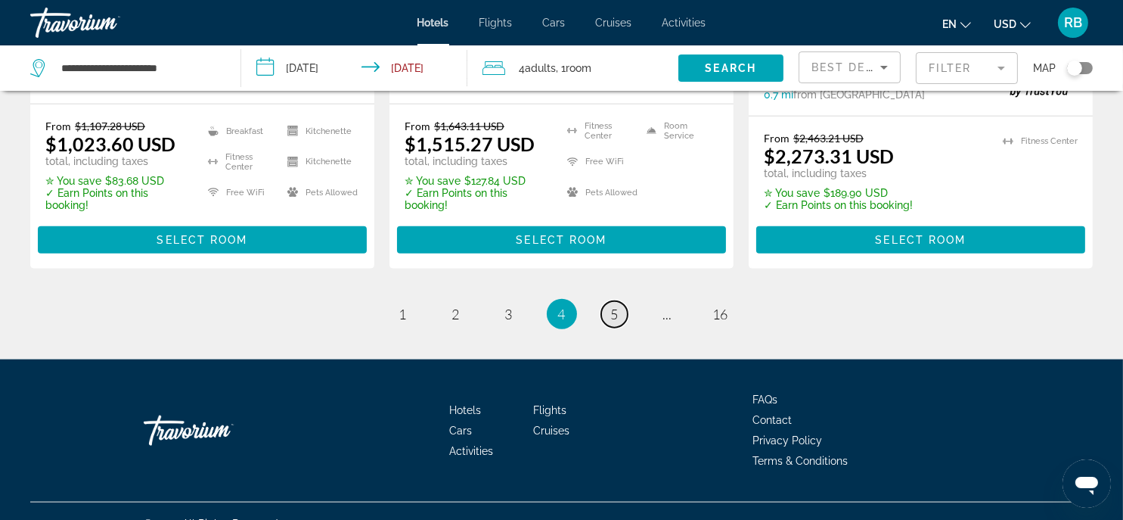
click at [613, 306] on span "5" at bounding box center [615, 314] width 8 height 17
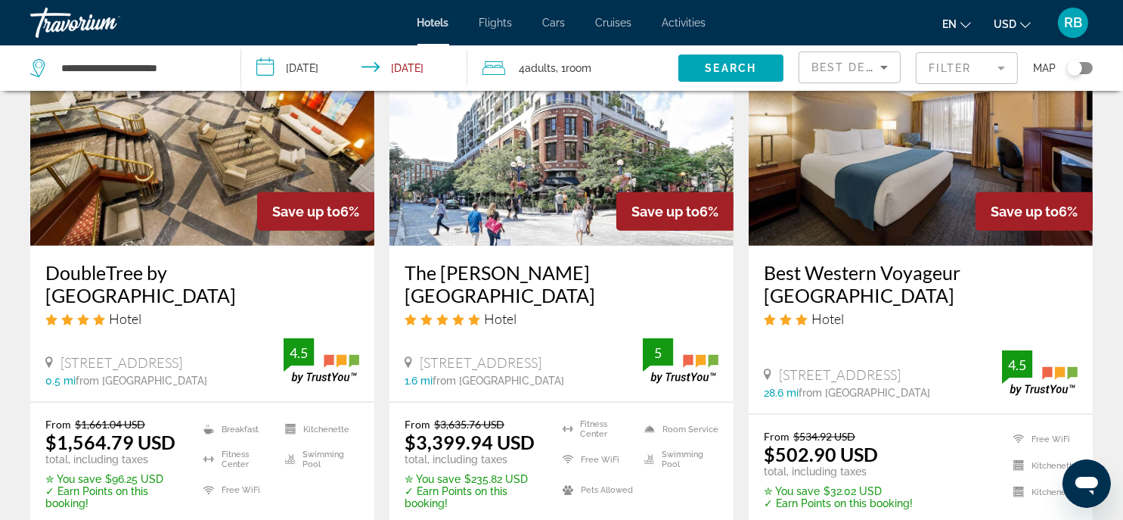
scroll to position [2042, 0]
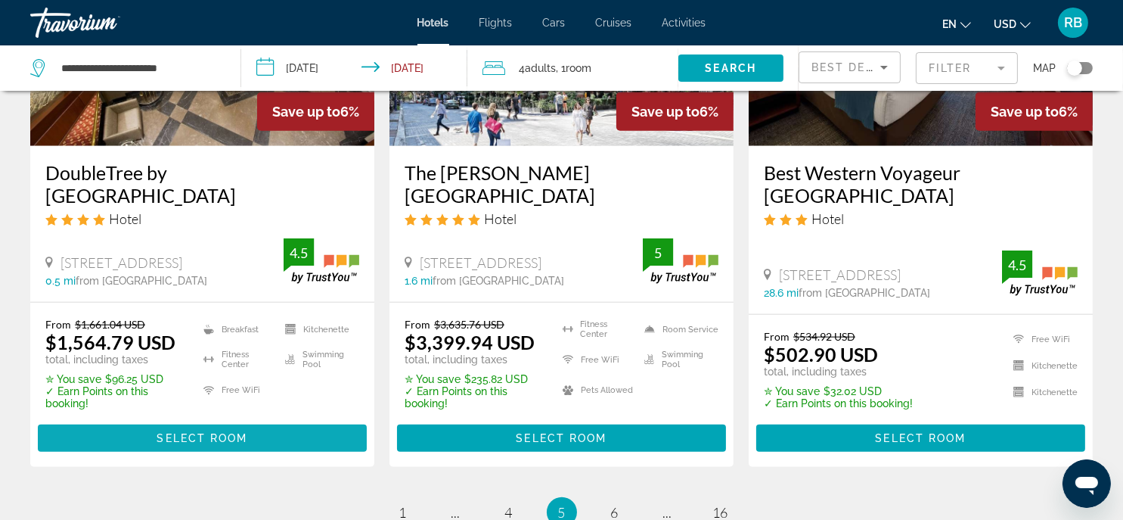
click at [213, 432] on span "Select Room" at bounding box center [202, 438] width 91 height 12
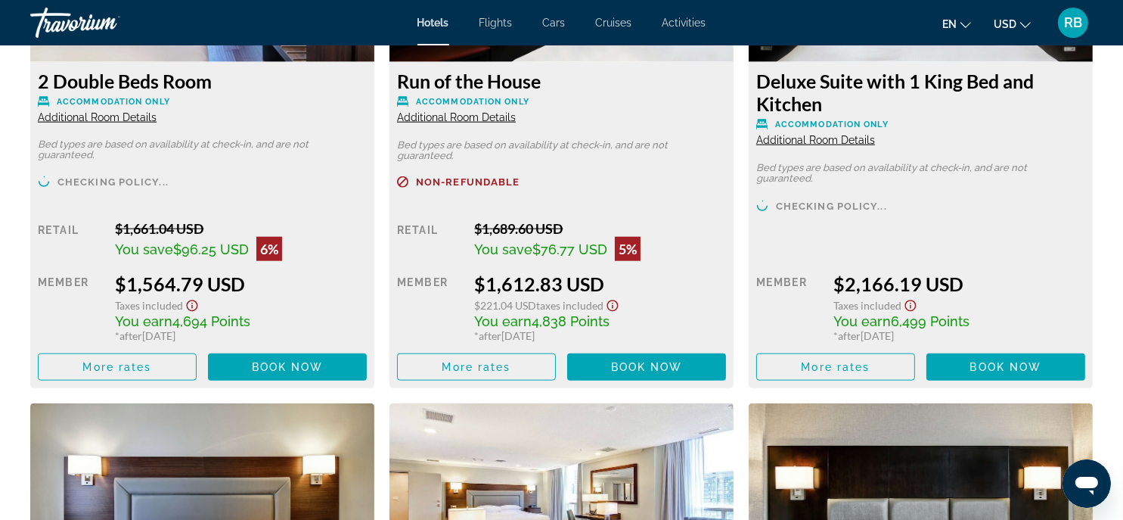
scroll to position [2269, 0]
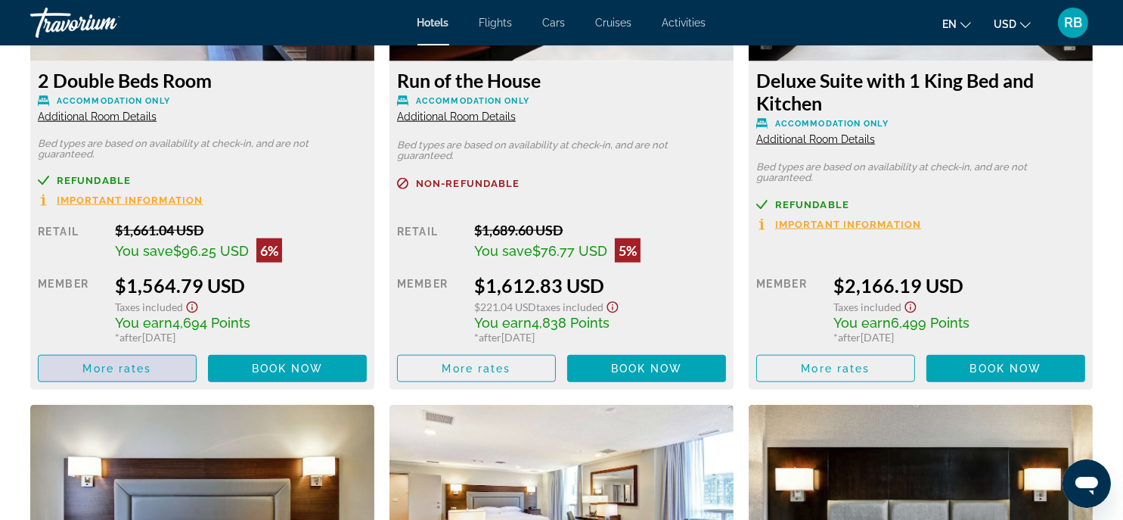
click at [135, 362] on span "More rates" at bounding box center [117, 368] width 69 height 12
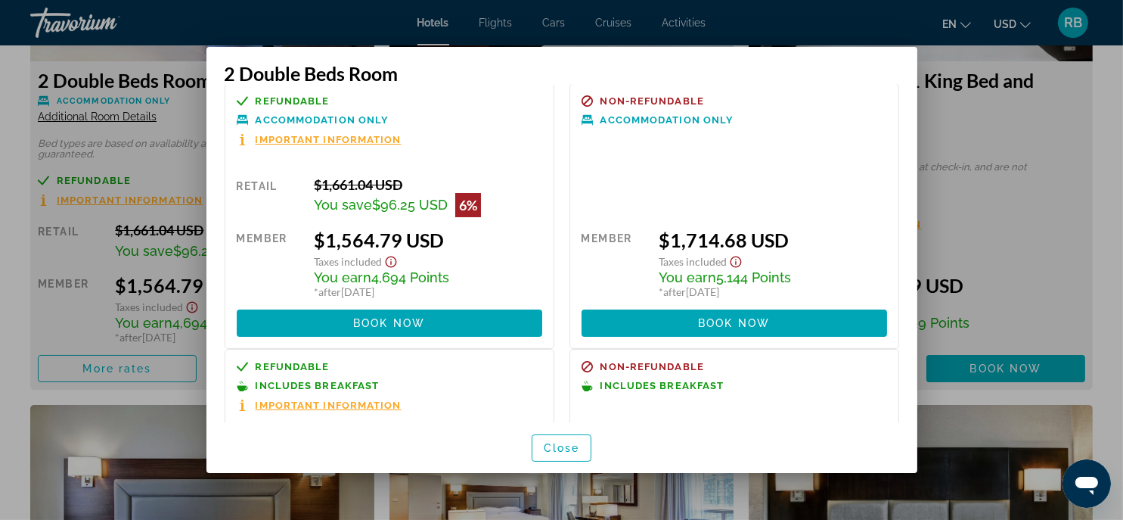
scroll to position [0, 0]
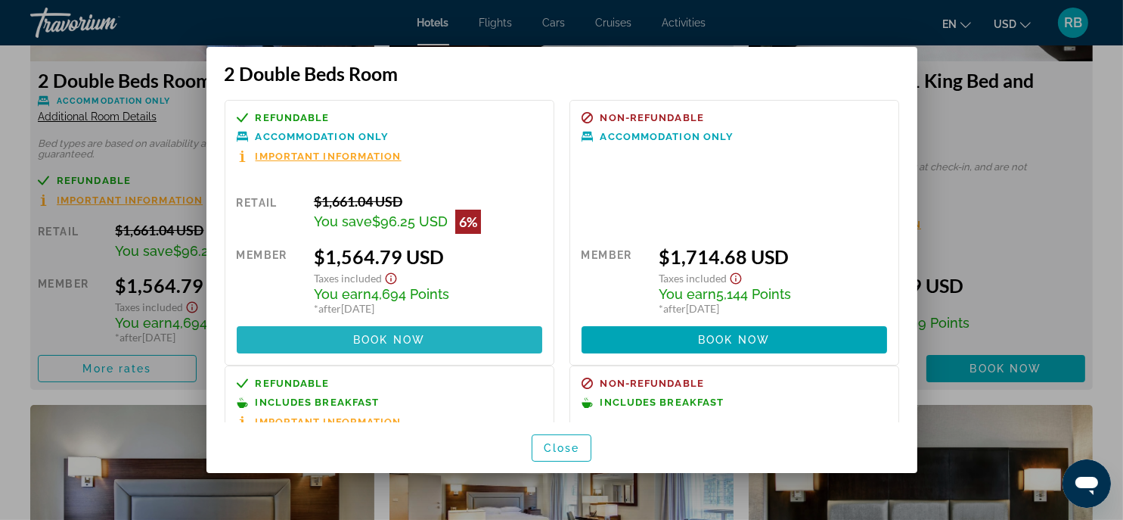
click at [421, 335] on span "Book now" at bounding box center [389, 340] width 72 height 12
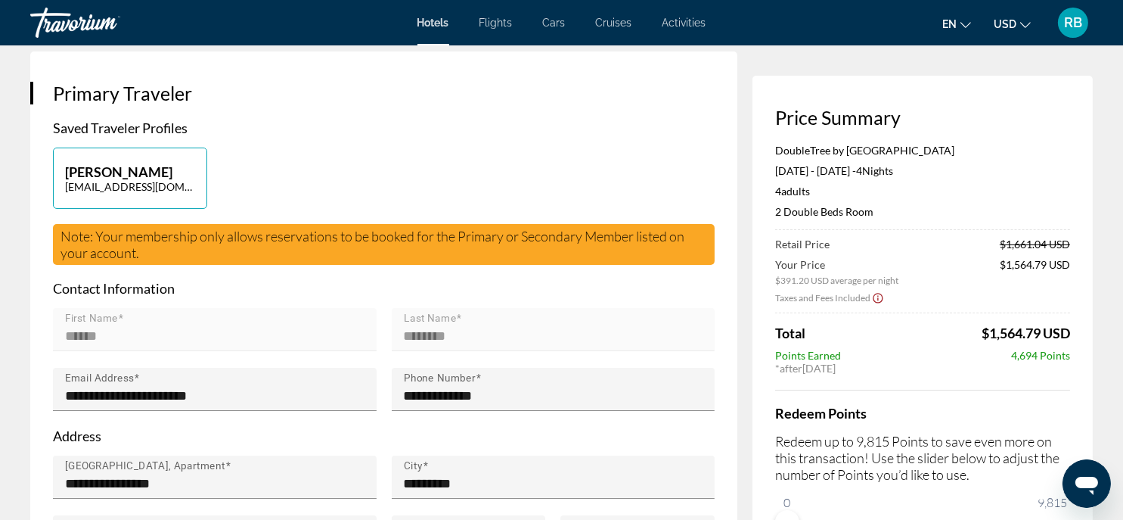
scroll to position [303, 0]
